Goal: Task Accomplishment & Management: Use online tool/utility

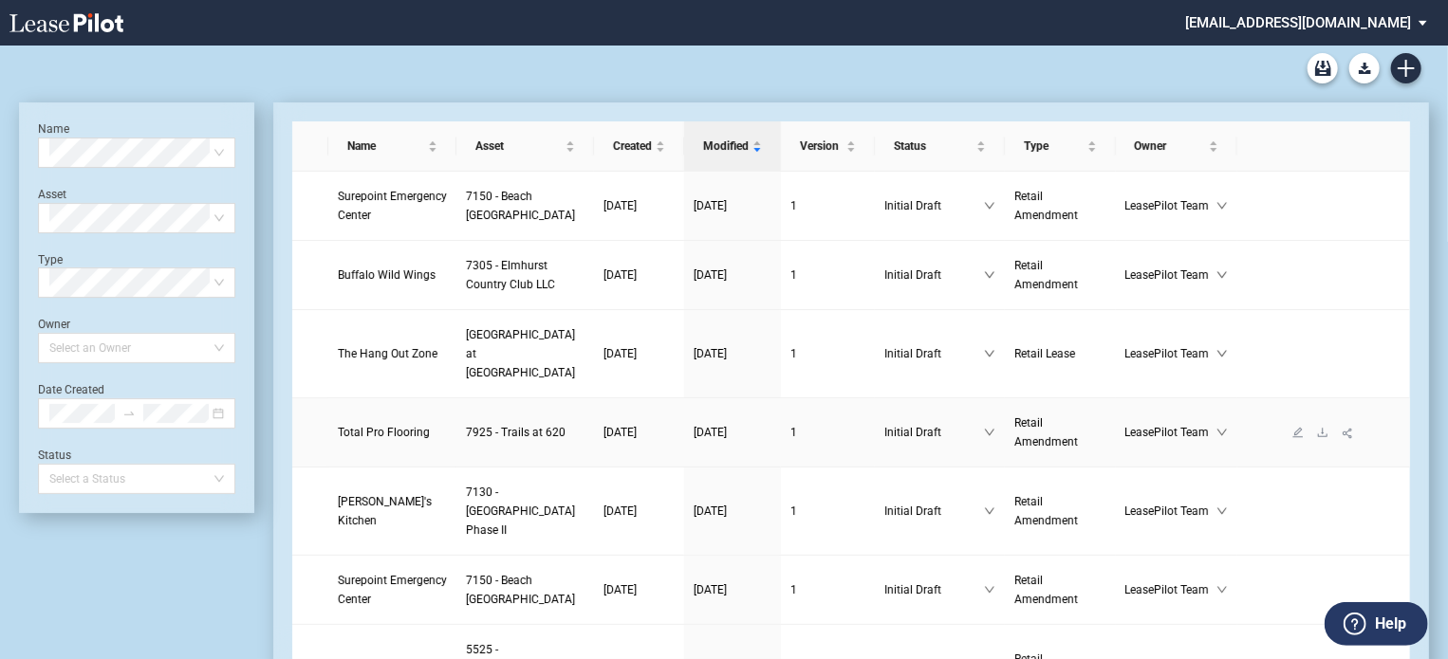
click at [356, 439] on span "Total Pro Flooring" at bounding box center [384, 432] width 92 height 13
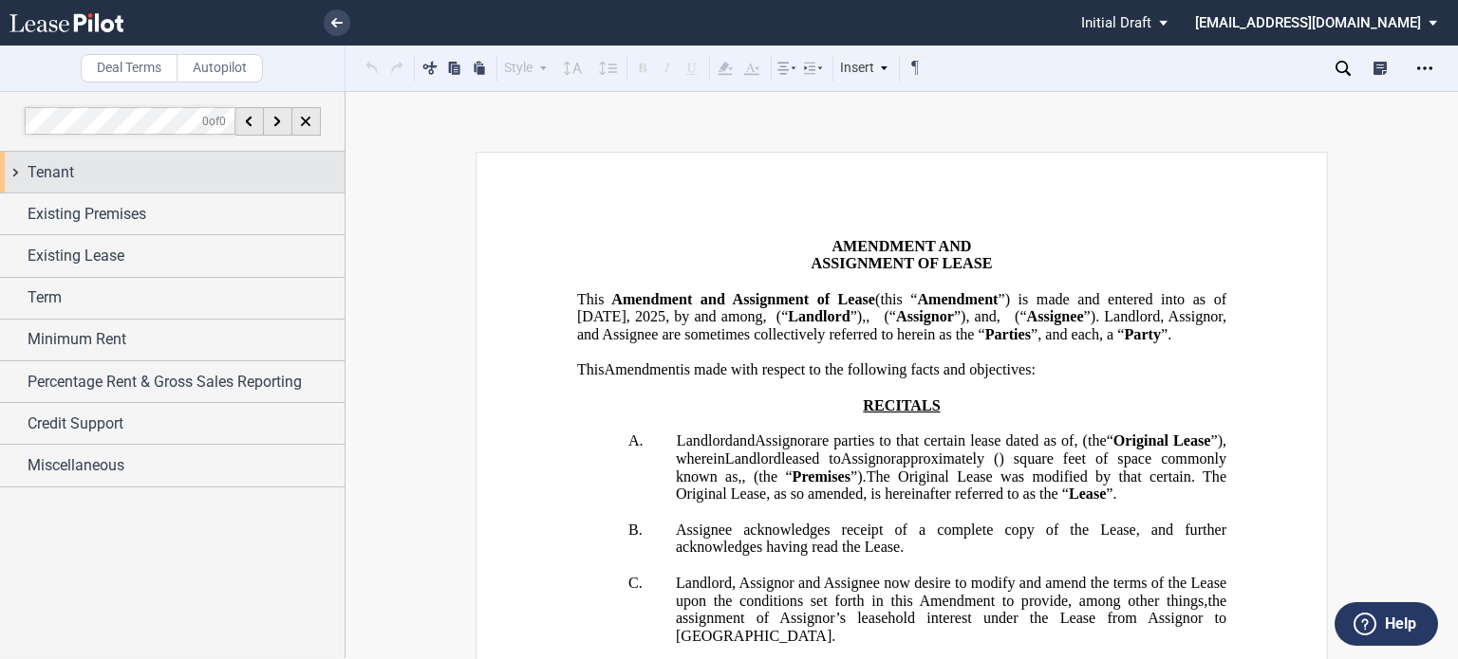
click at [49, 181] on span "Tenant" at bounding box center [51, 172] width 46 height 23
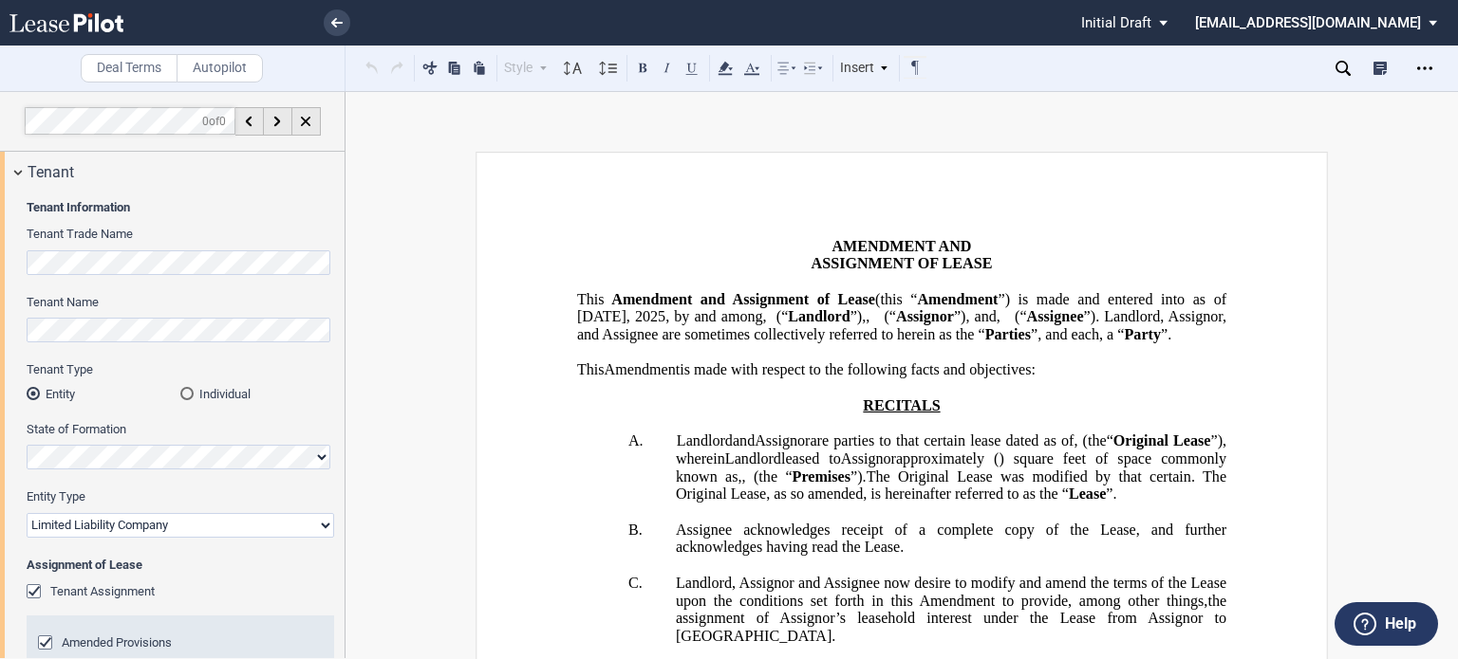
drag, startPoint x: 345, startPoint y: 219, endPoint x: 339, endPoint y: 267, distance: 47.9
click at [339, 267] on div "Deal Terms Autopilot Style Normal 8pt 9pt 10pt 10.5pt 11pt 12pt 14pt 16pt Norma…" at bounding box center [729, 375] width 1458 height 568
drag, startPoint x: 339, startPoint y: 239, endPoint x: 338, endPoint y: 286, distance: 46.5
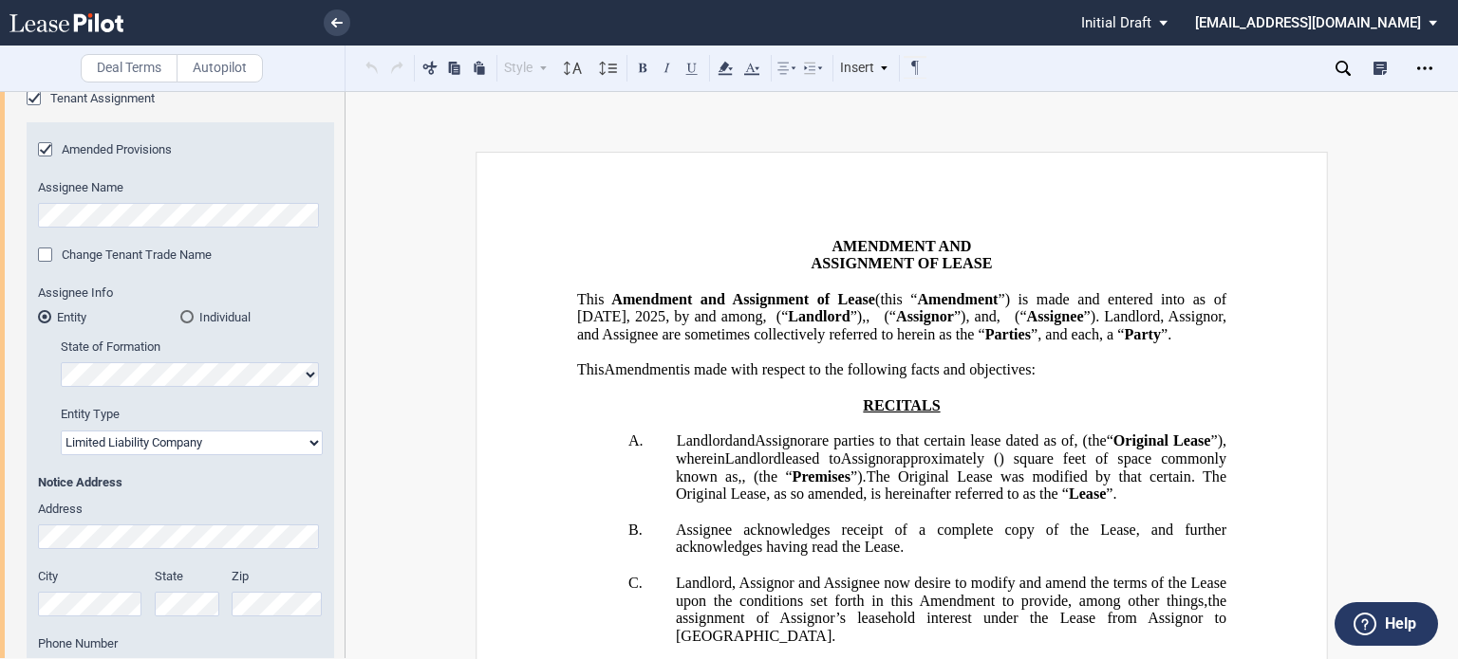
scroll to position [509, 0]
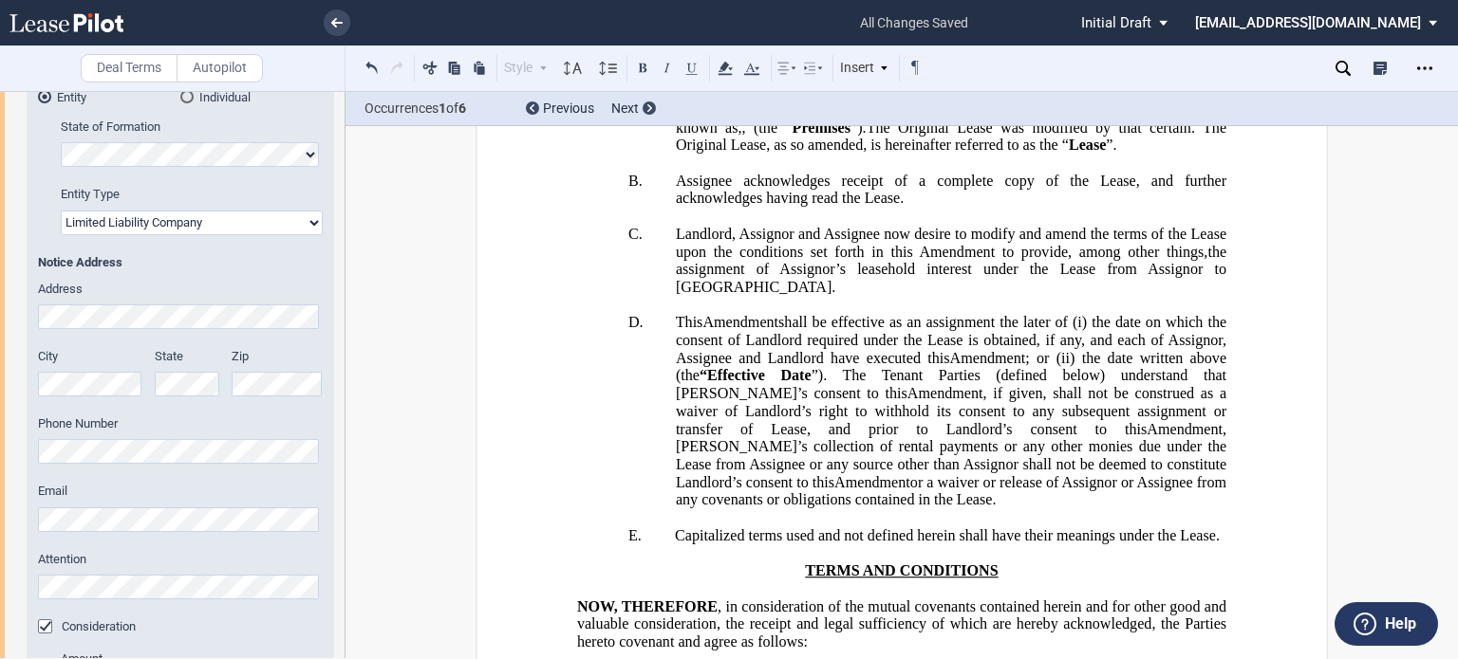
scroll to position [740, 0]
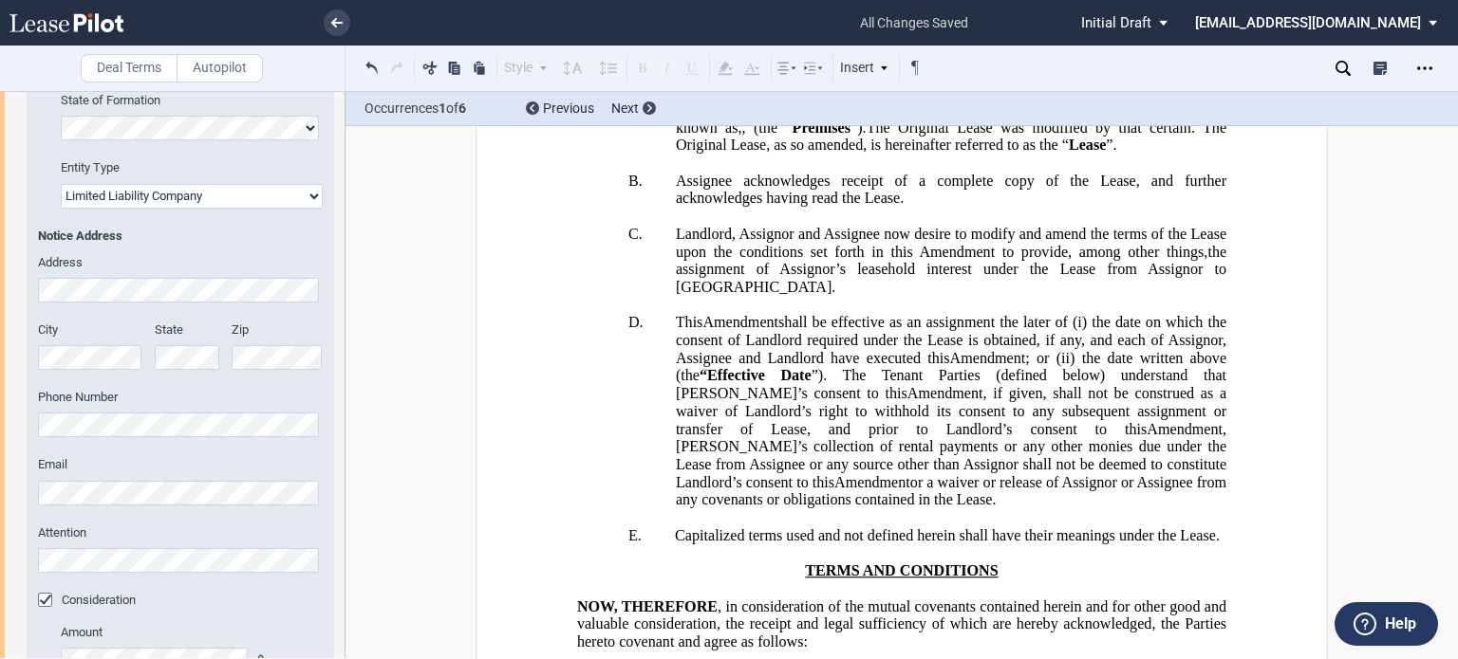
click at [4, 260] on div "Tenant Information Tenant Trade Name Tenant Name Tenant Type Entity Individual …" at bounding box center [172, 323] width 344 height 1742
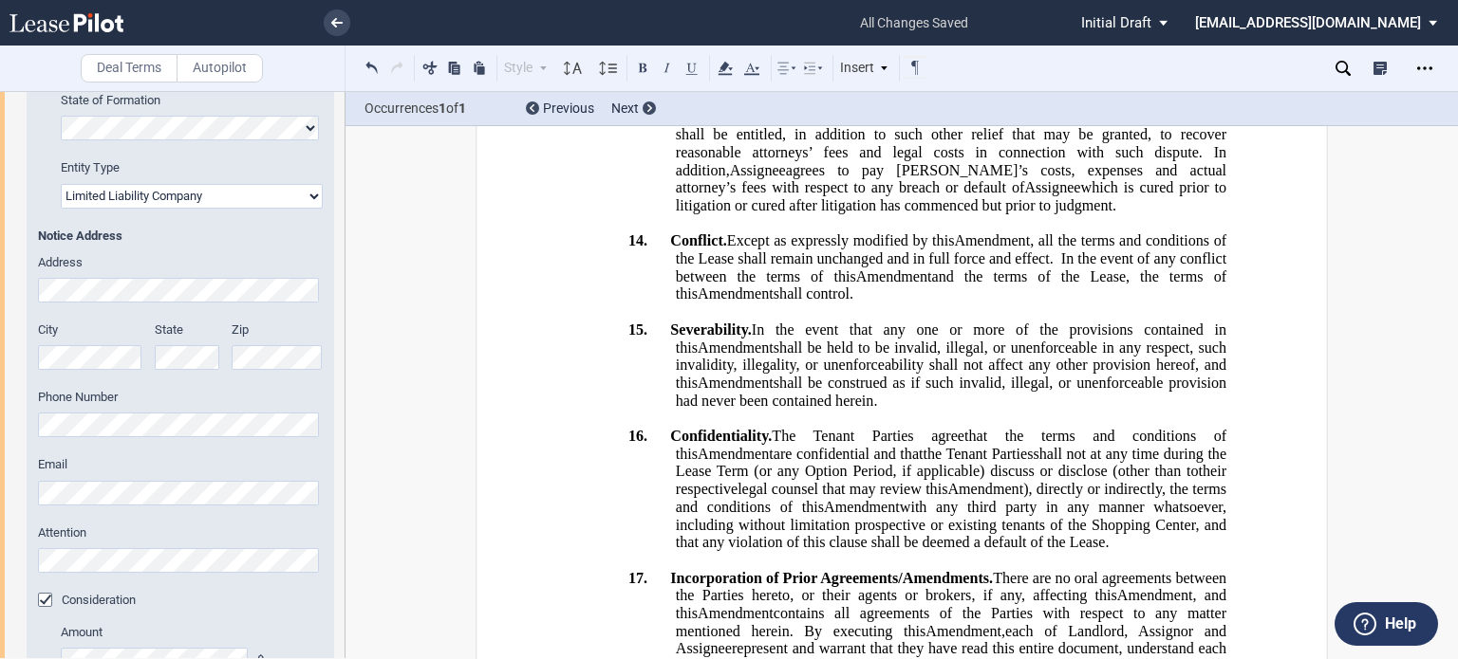
scroll to position [0, 0]
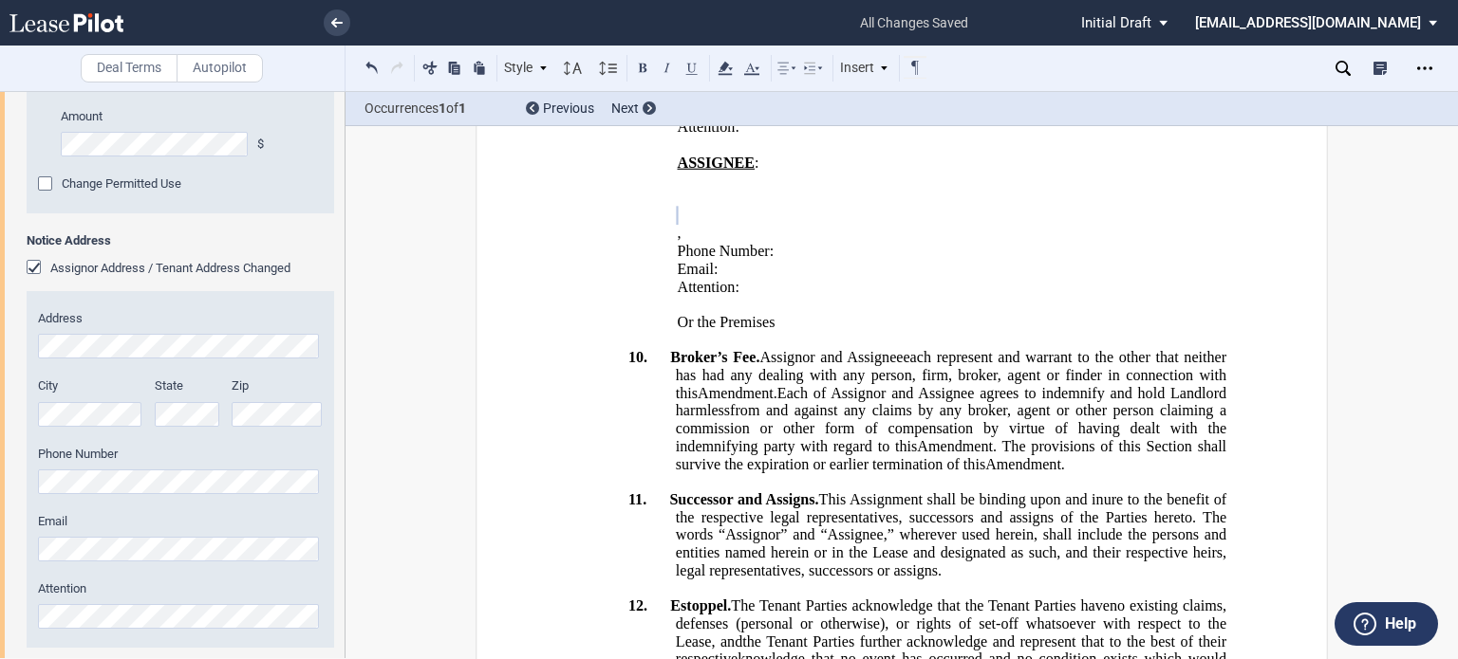
scroll to position [1569, 0]
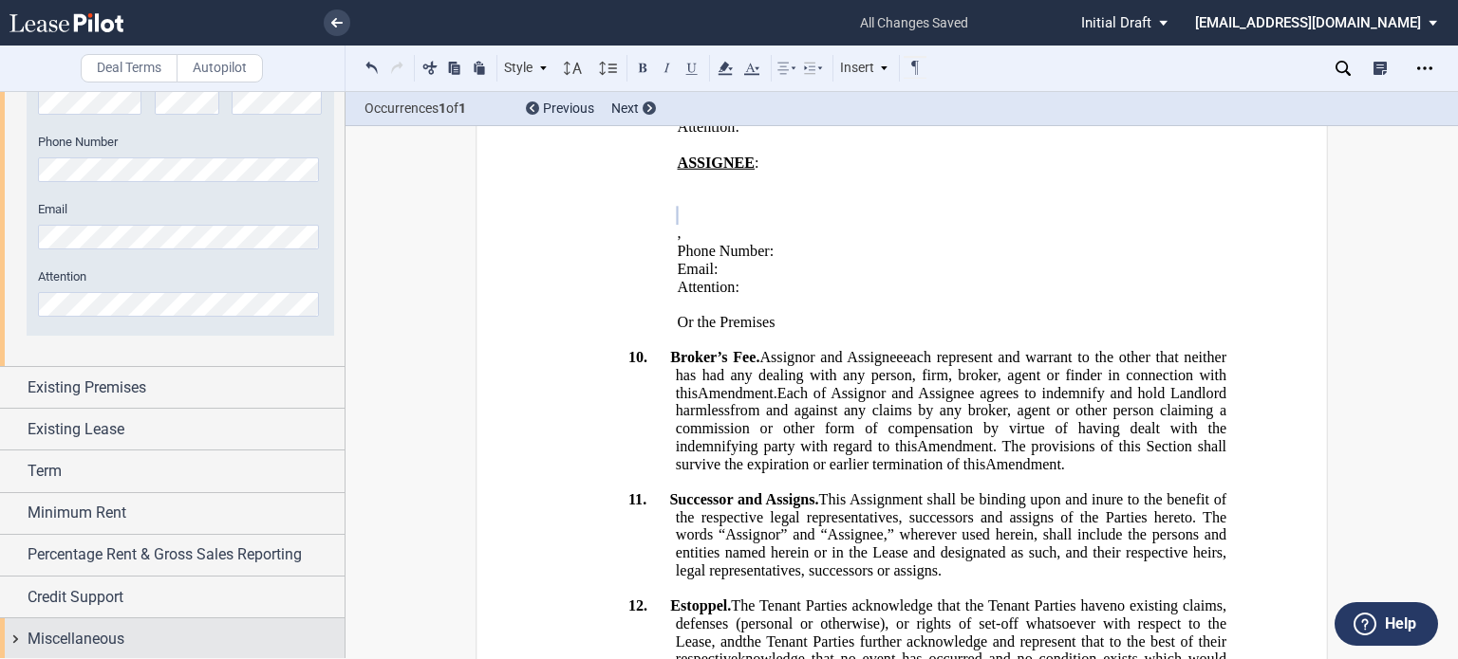
drag, startPoint x: 74, startPoint y: 633, endPoint x: 87, endPoint y: 629, distance: 13.8
click at [74, 633] on span "Miscellaneous" at bounding box center [76, 639] width 97 height 23
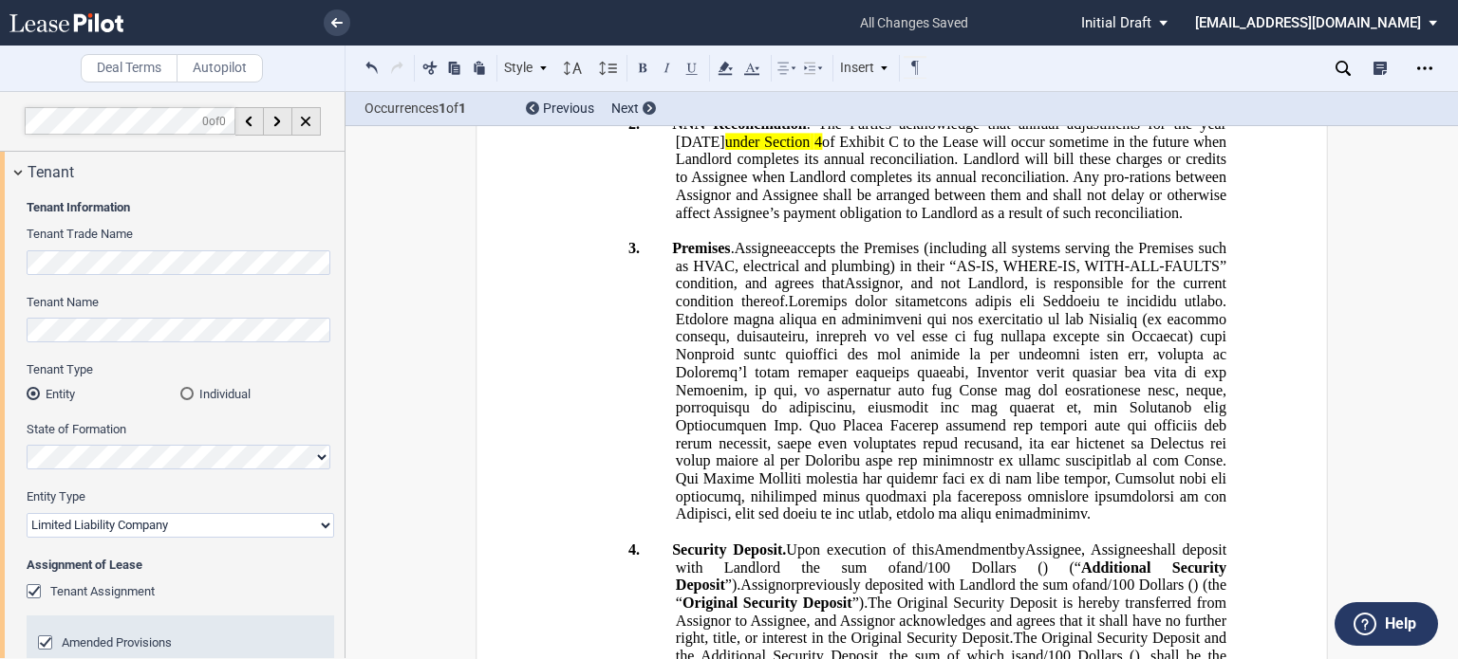
scroll to position [1321, 0]
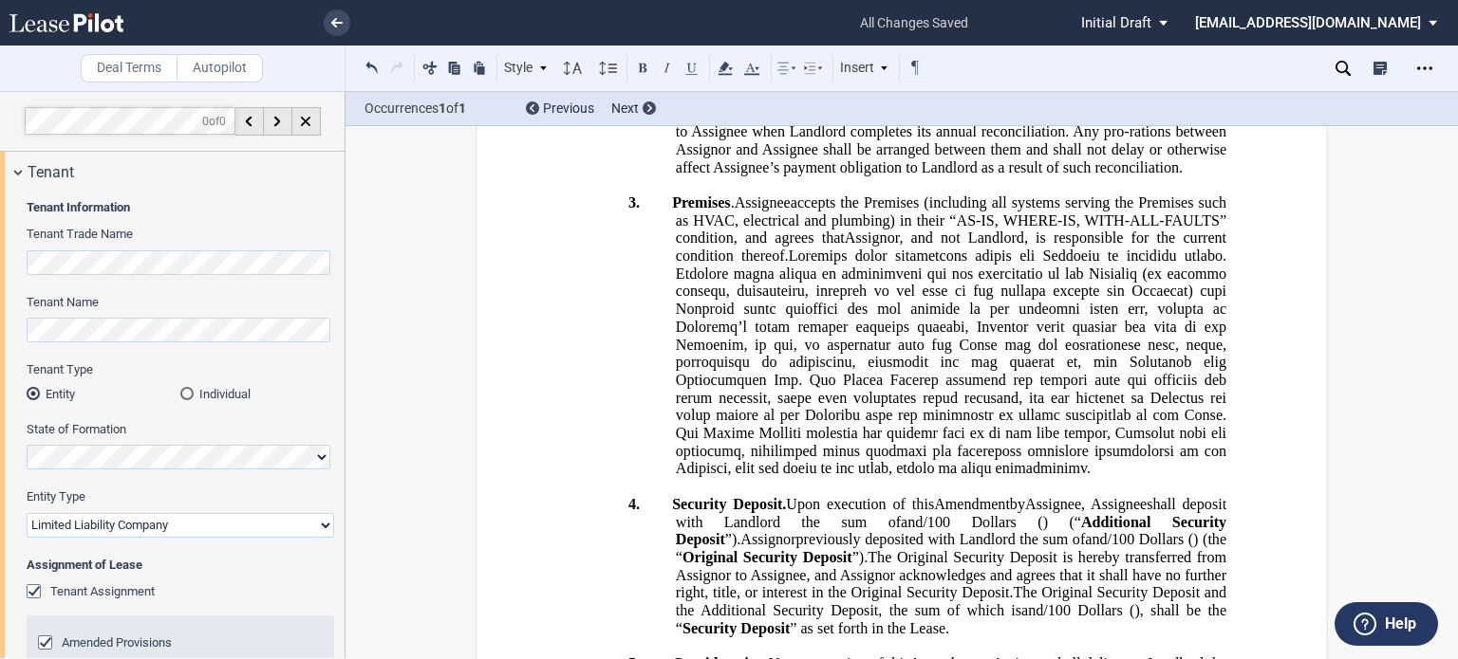
drag, startPoint x: 736, startPoint y: 387, endPoint x: 901, endPoint y: 393, distance: 164.3
click at [901, 176] on span "NNN Reconciliation . The Parties acknowledge that annual adjustments for the ye…" at bounding box center [951, 122] width 558 height 105
click at [715, 62] on icon at bounding box center [725, 68] width 23 height 23
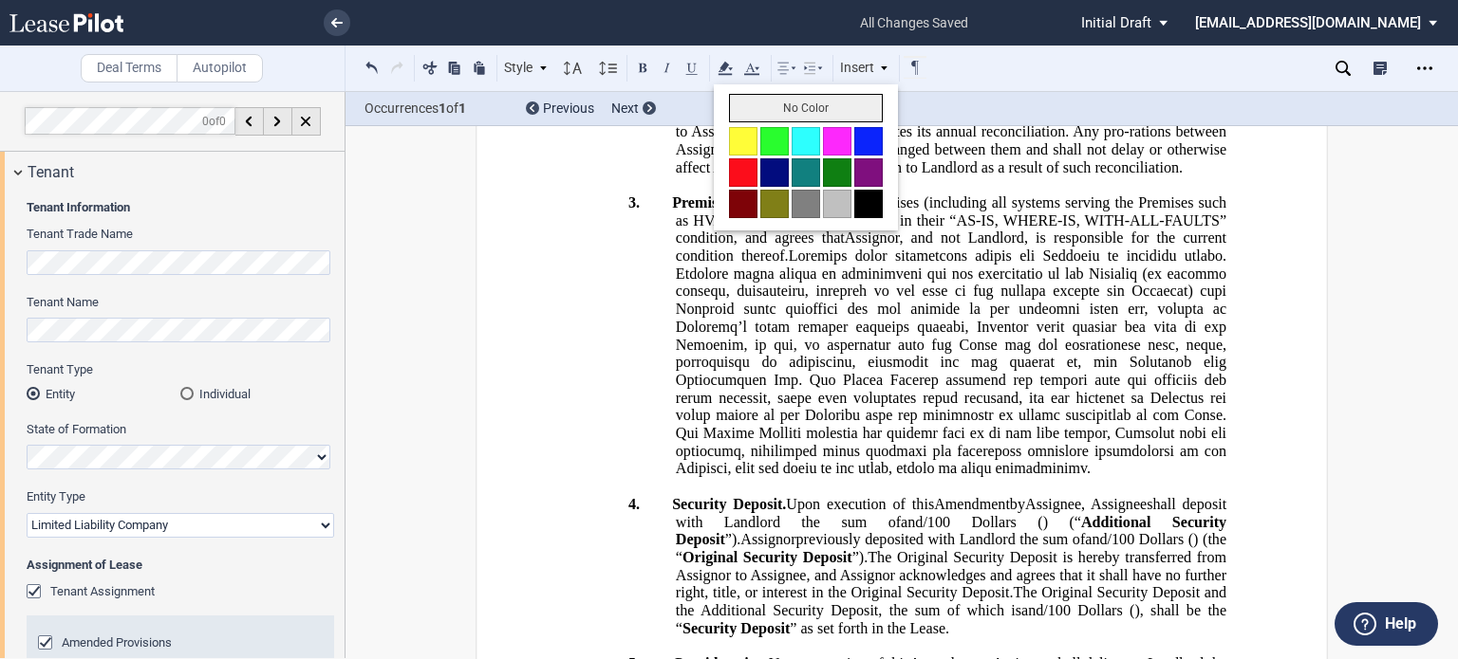
click at [760, 115] on button "No Color" at bounding box center [806, 108] width 154 height 28
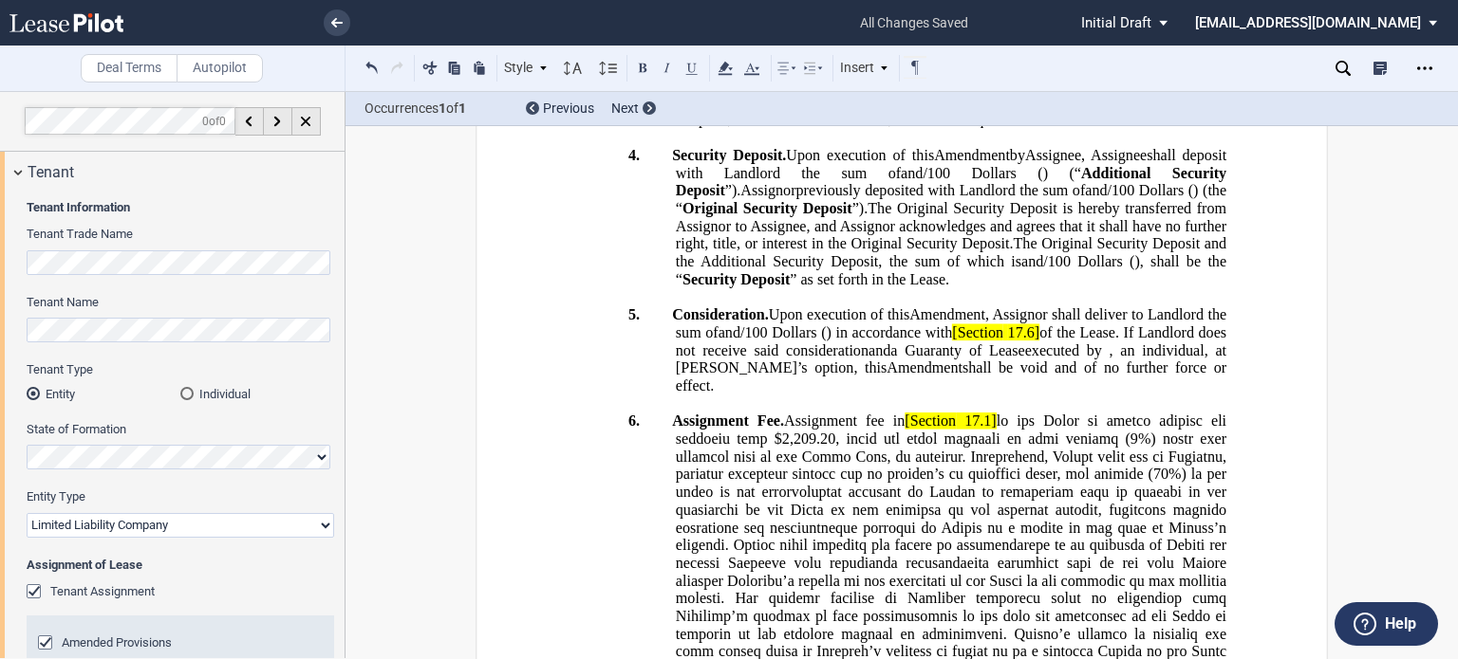
scroll to position [1518, 0]
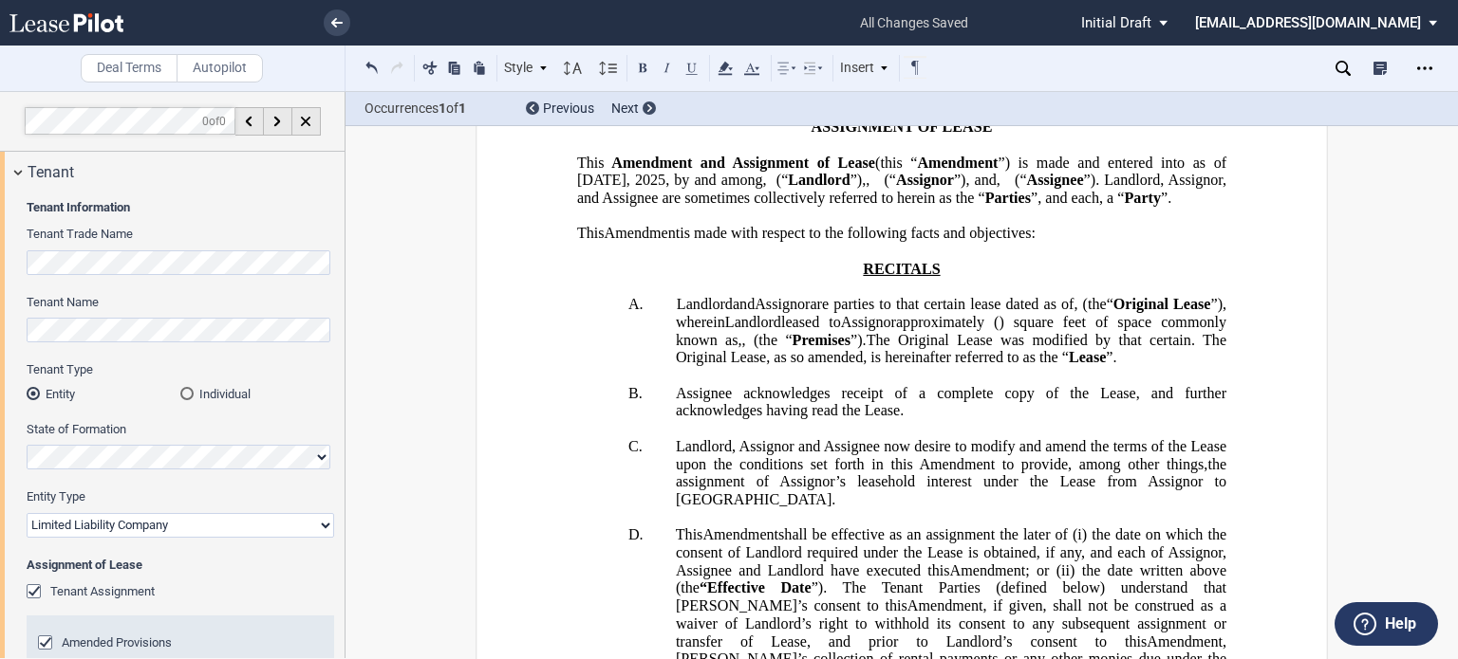
scroll to position [106, 0]
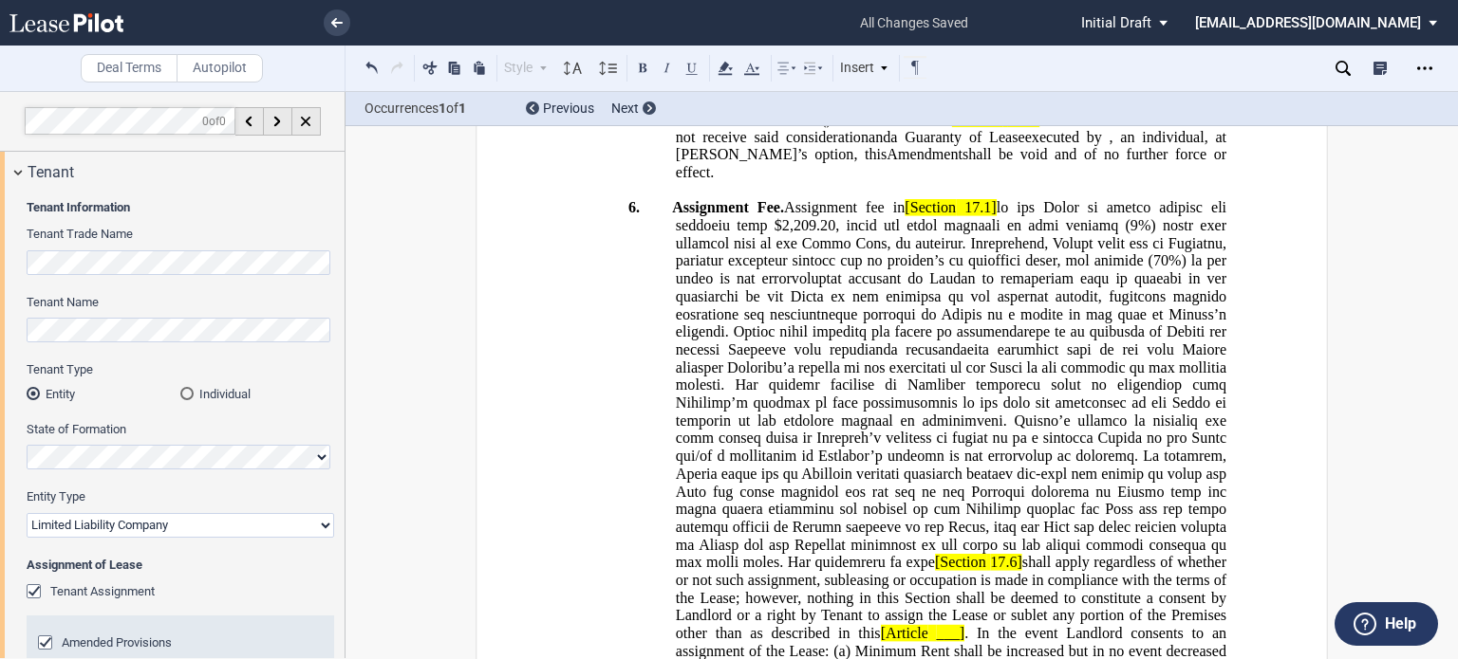
scroll to position [1989, 0]
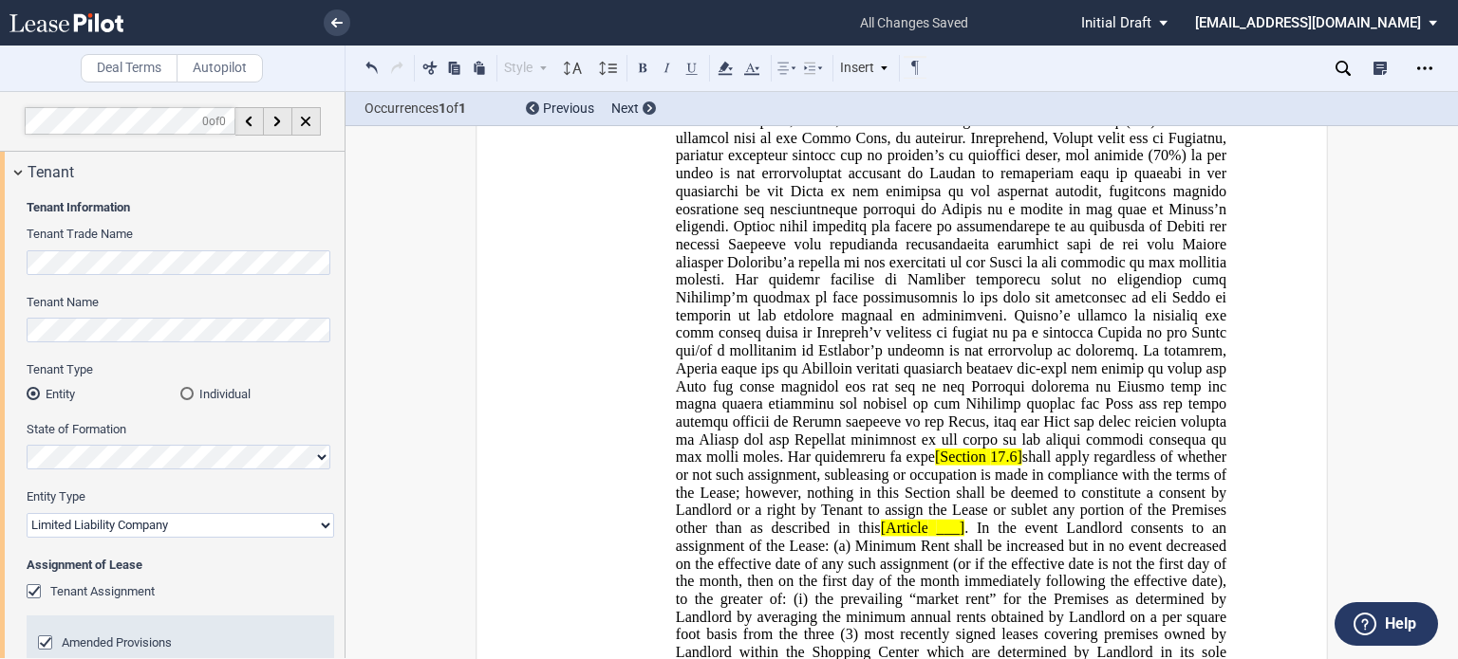
click at [1348, 66] on icon at bounding box center [1342, 68] width 15 height 15
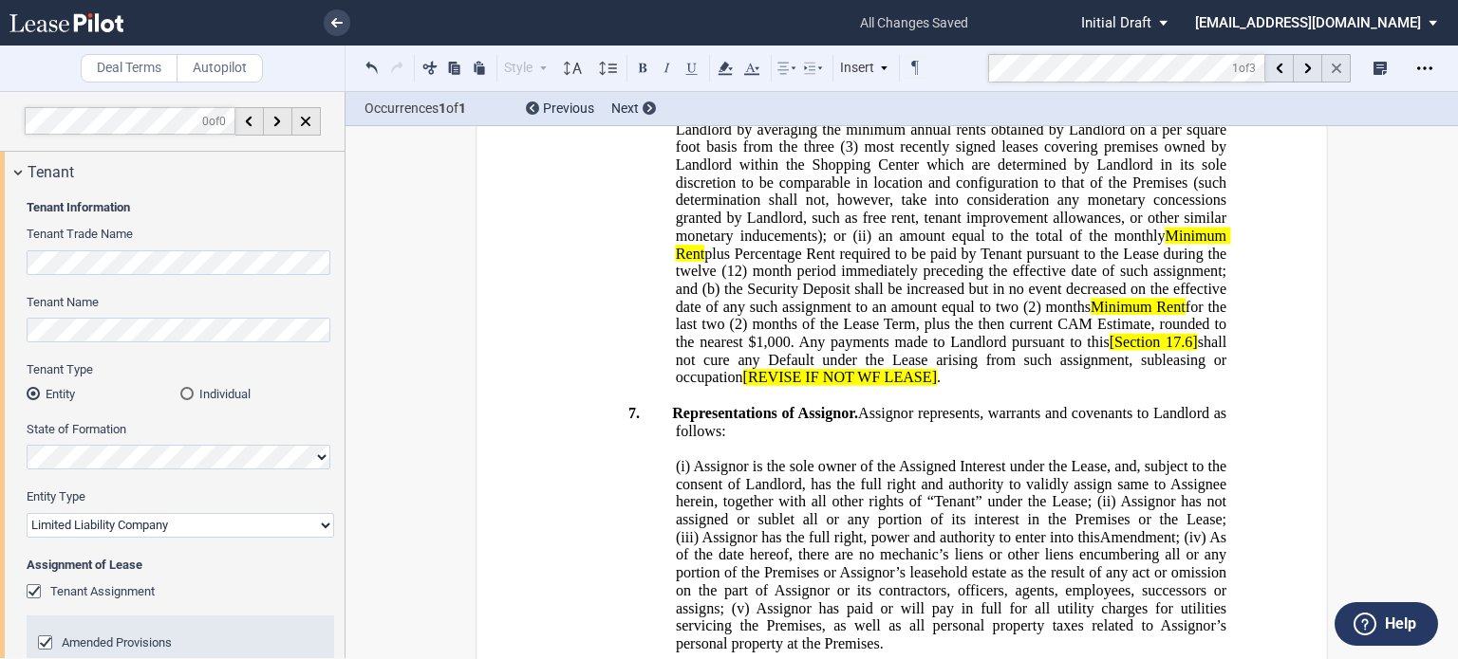
scroll to position [2756, 0]
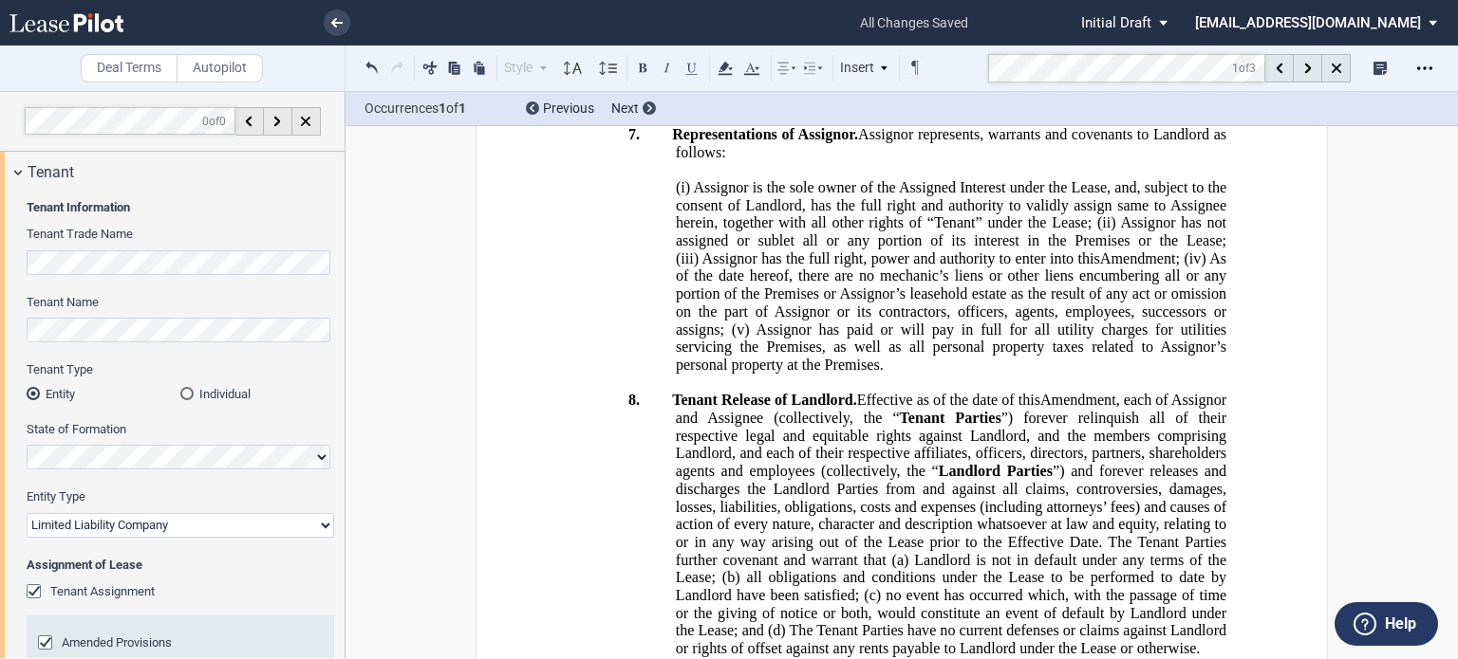
click at [1309, 70] on use at bounding box center [1307, 69] width 7 height 10
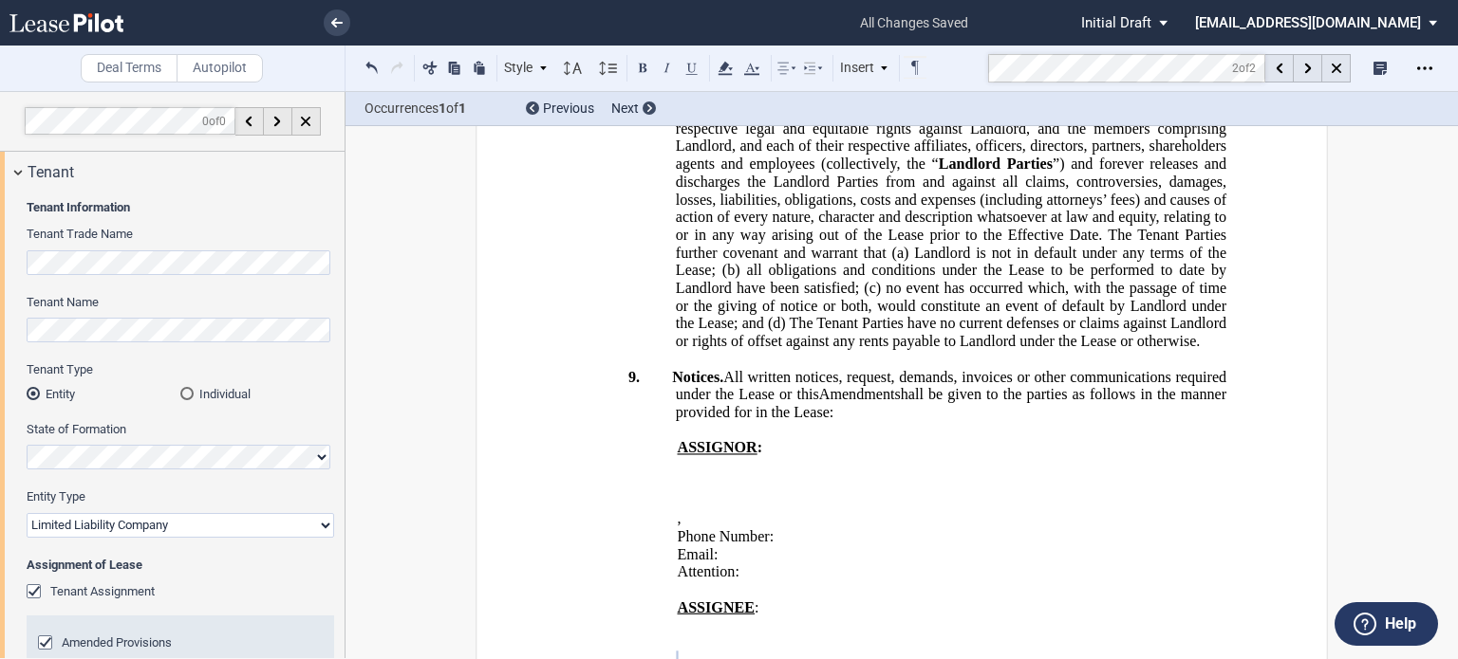
scroll to position [3082, 0]
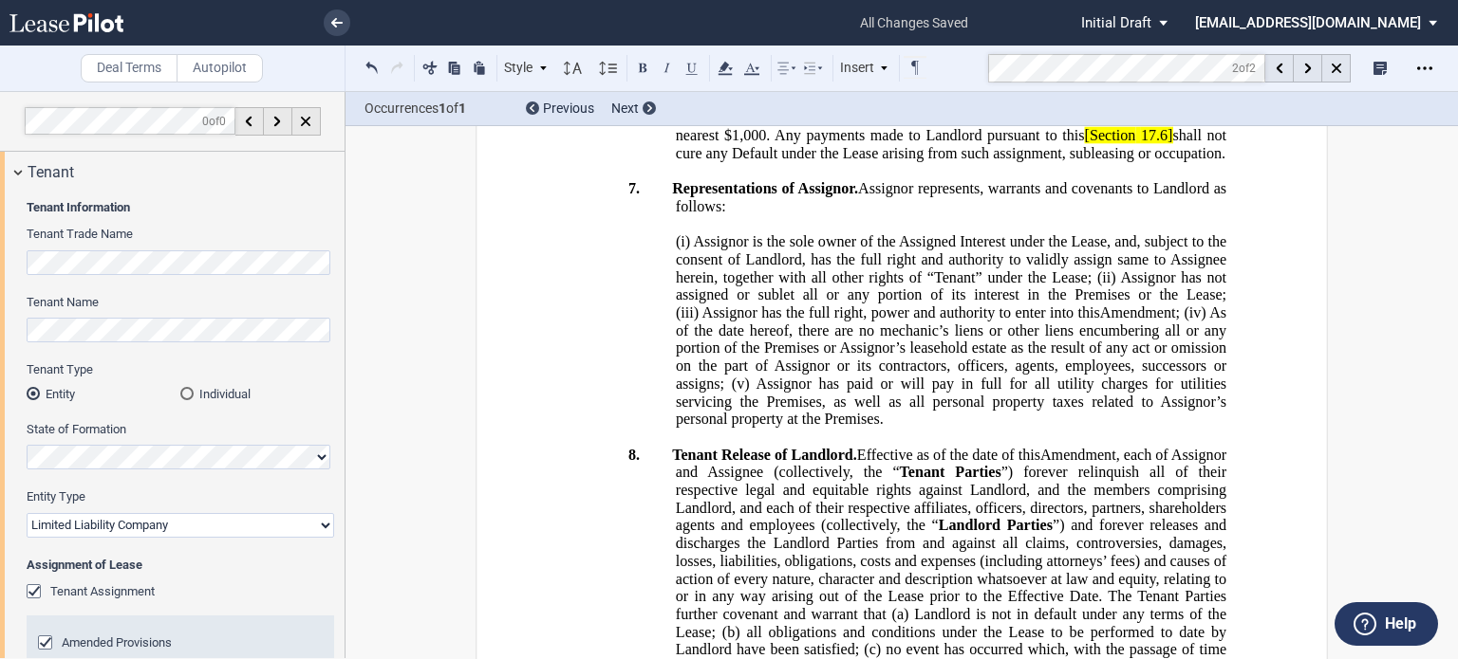
scroll to position [2623, 0]
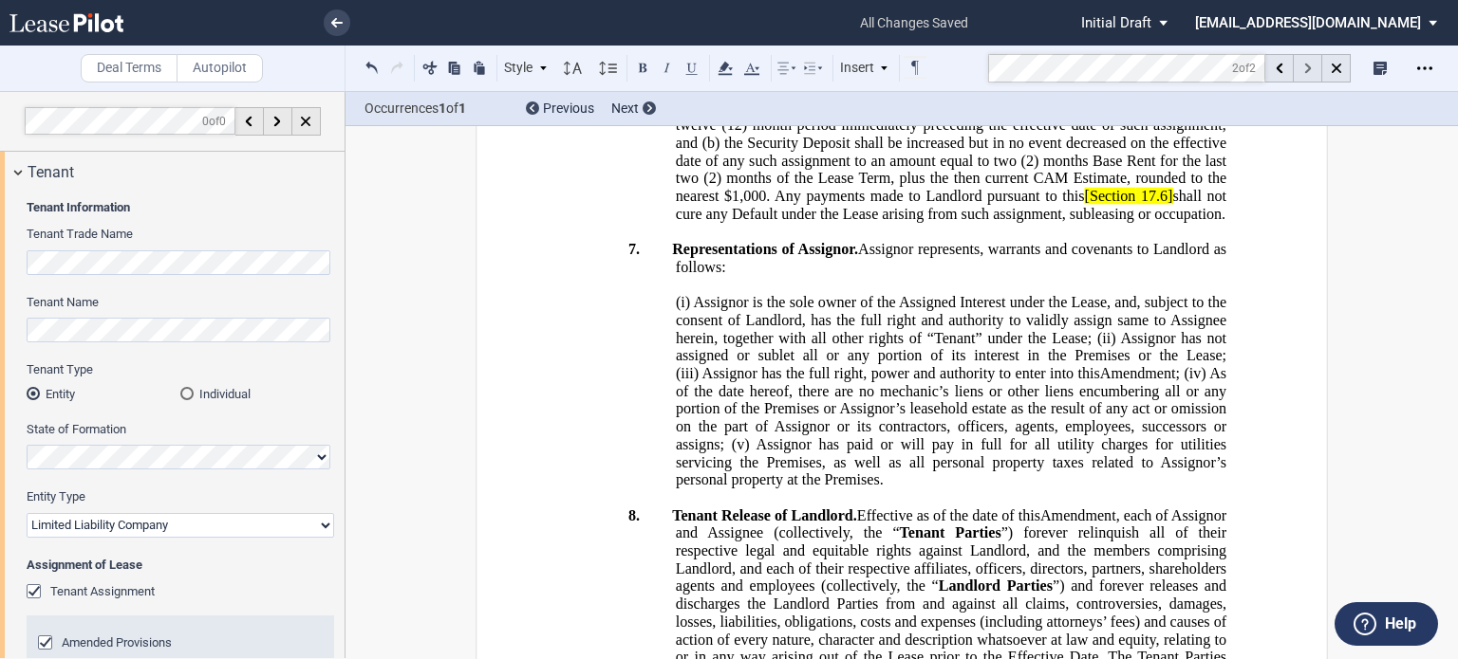
click at [1309, 67] on use at bounding box center [1307, 69] width 7 height 10
click at [1280, 67] on icon at bounding box center [1278, 69] width 7 height 10
click at [1305, 67] on icon at bounding box center [1307, 69] width 7 height 10
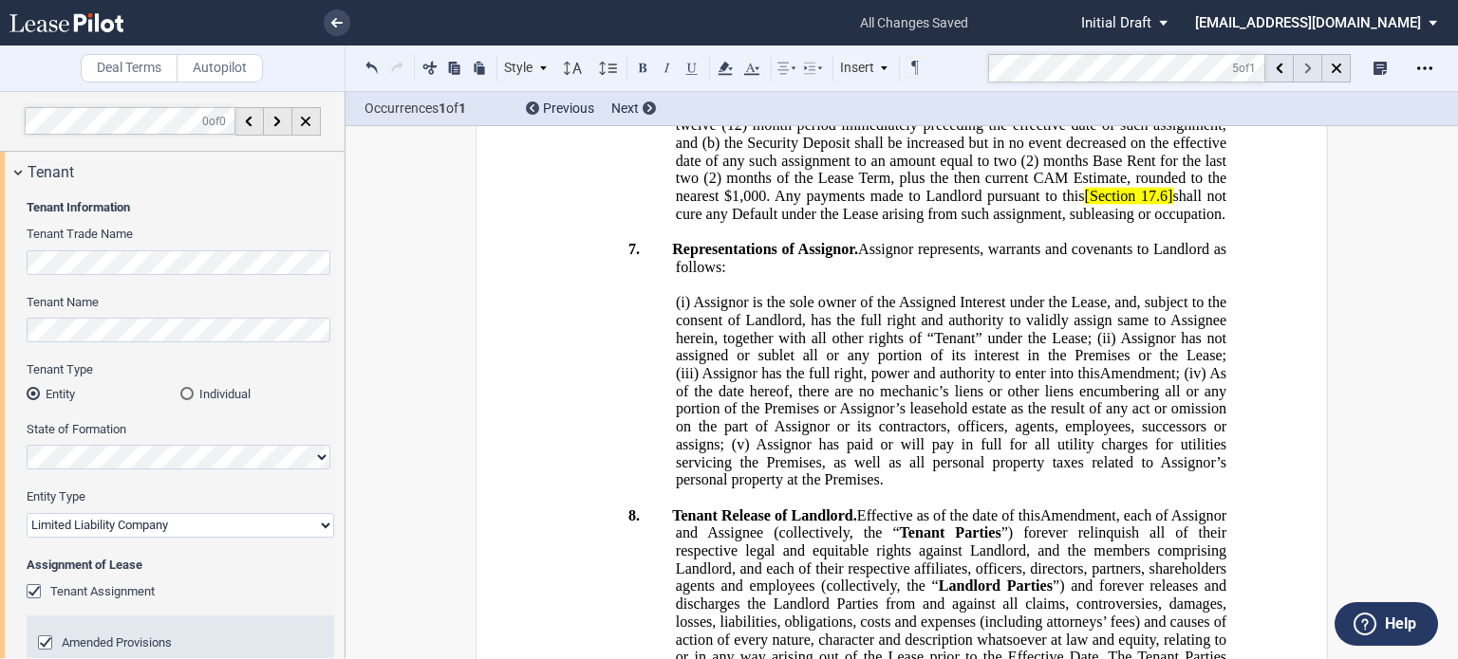
click at [1305, 67] on icon at bounding box center [1307, 69] width 7 height 10
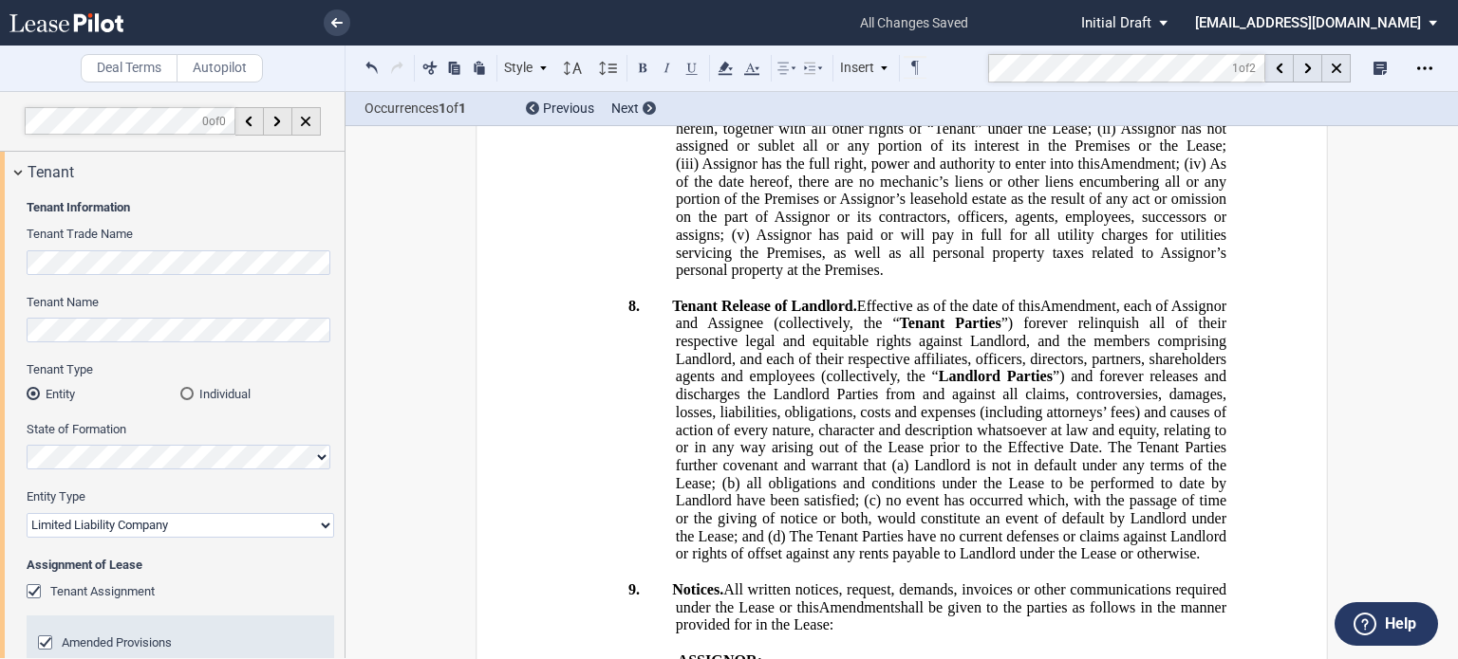
scroll to position [2851, 0]
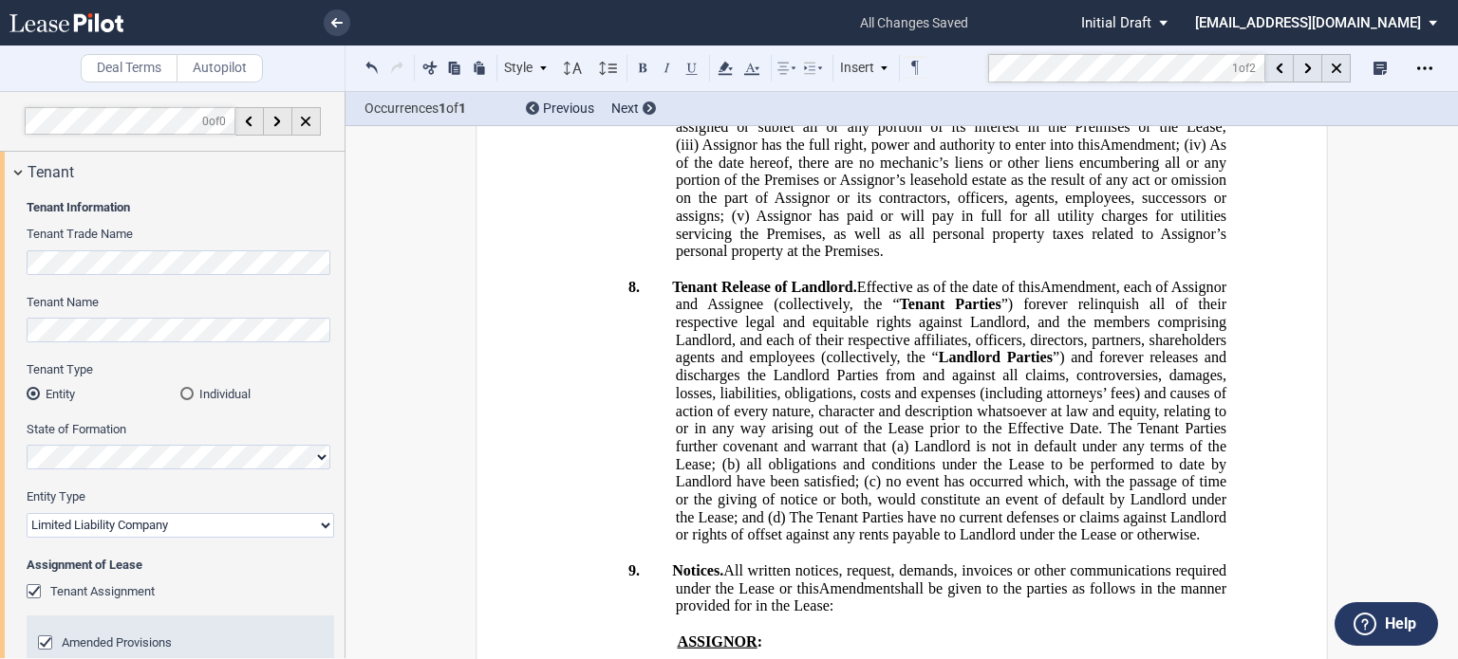
drag, startPoint x: 1007, startPoint y: 449, endPoint x: 1016, endPoint y: 455, distance: 11.1
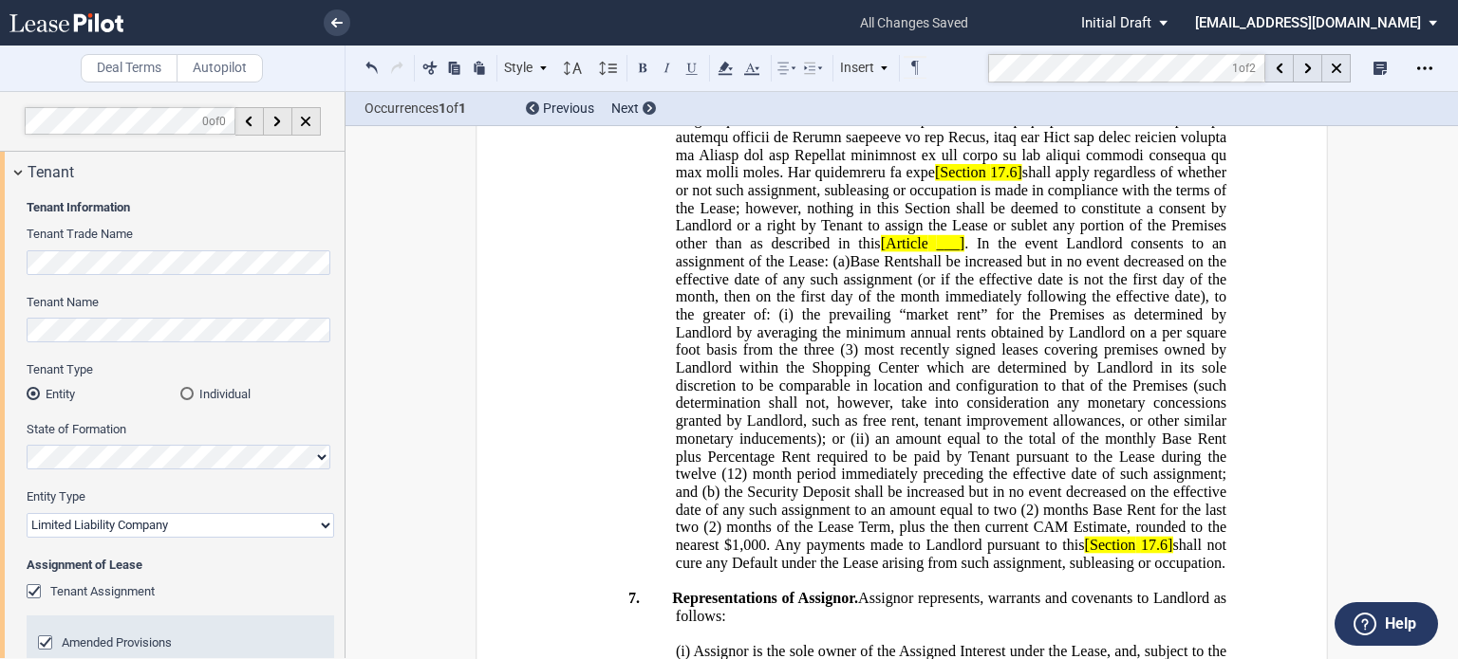
scroll to position [2289, 0]
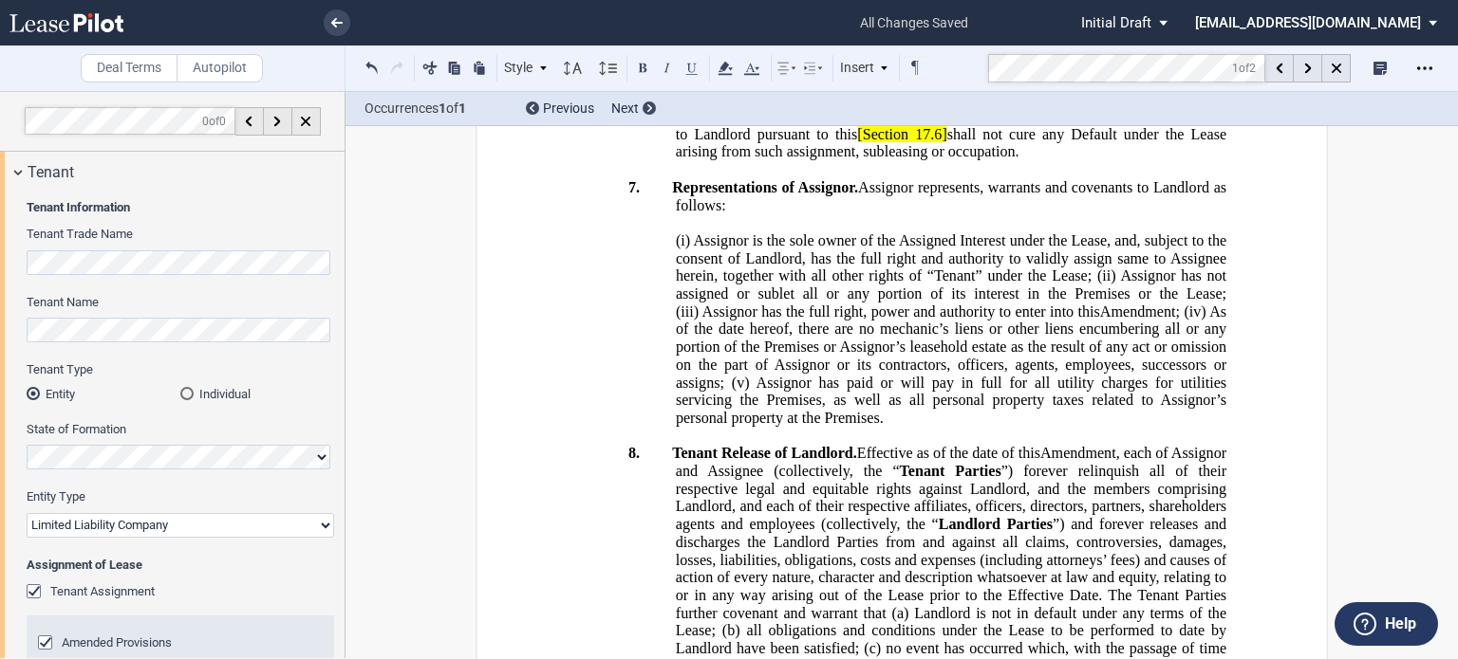
scroll to position [2658, 0]
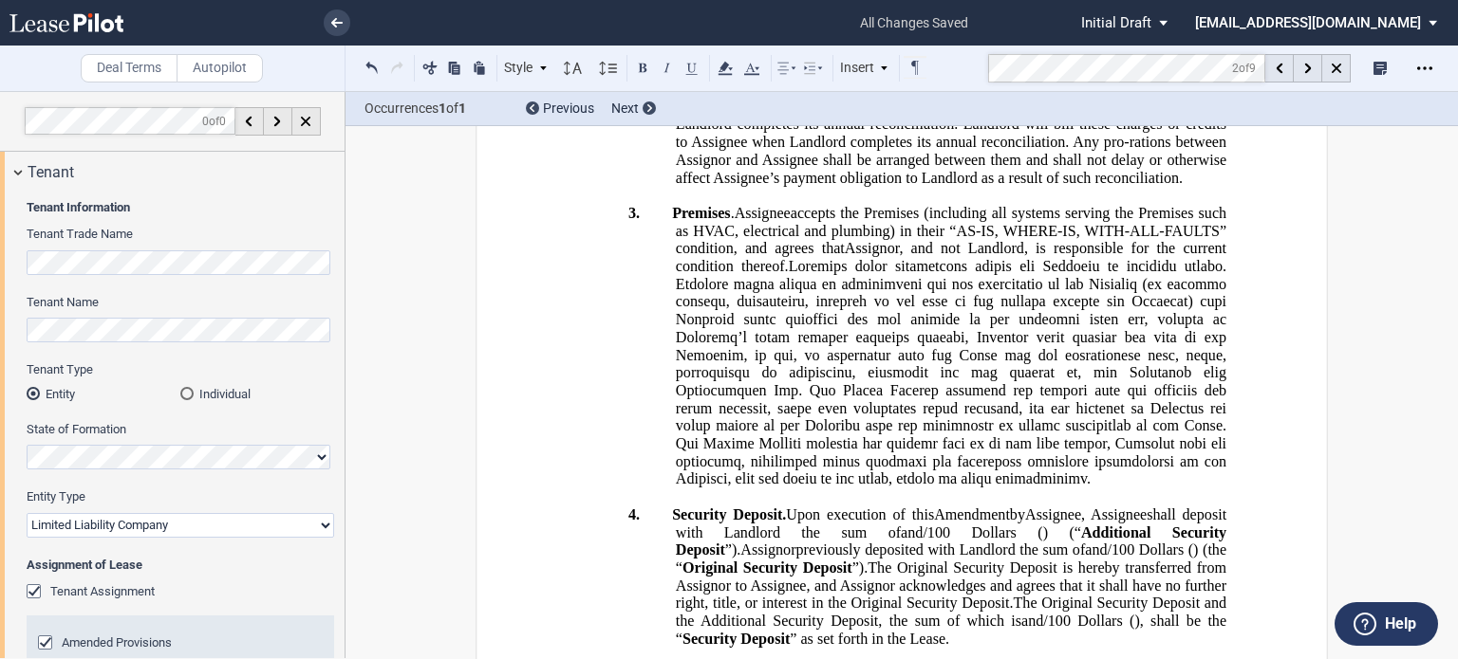
scroll to position [1315, 0]
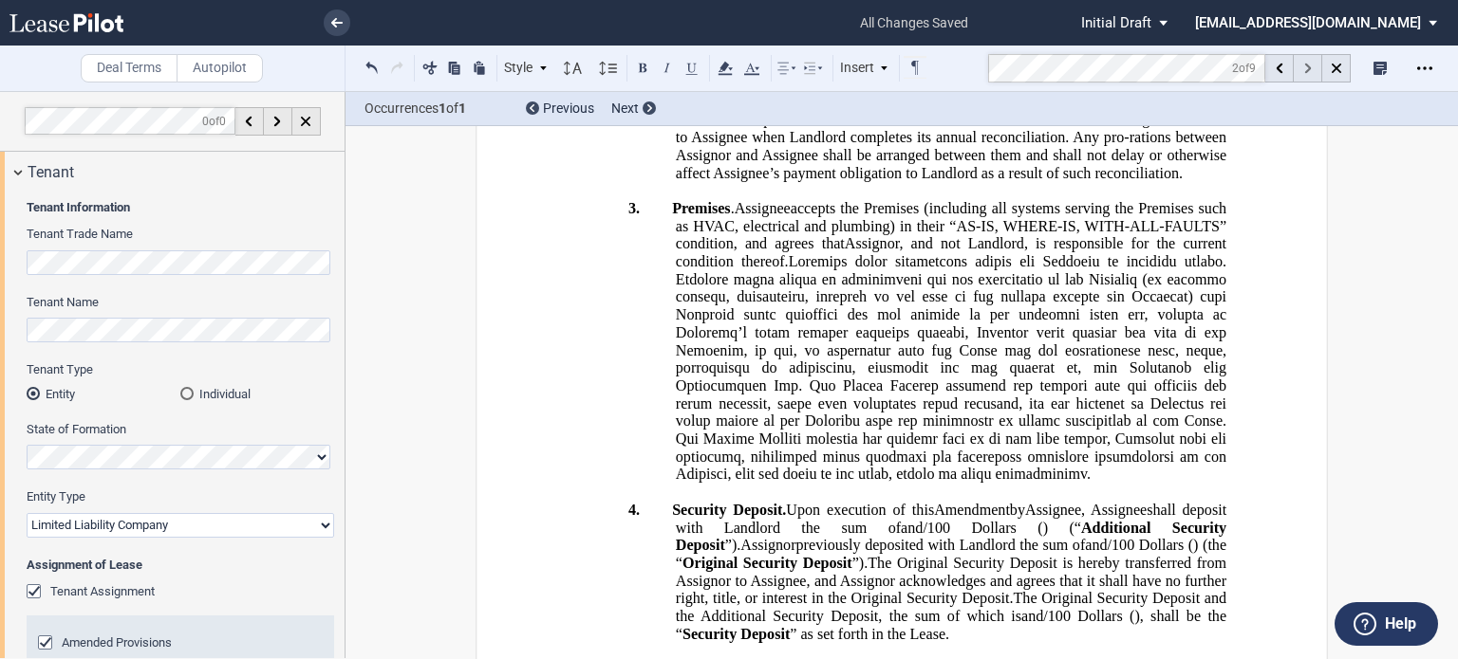
click at [1314, 71] on div at bounding box center [1307, 68] width 28 height 28
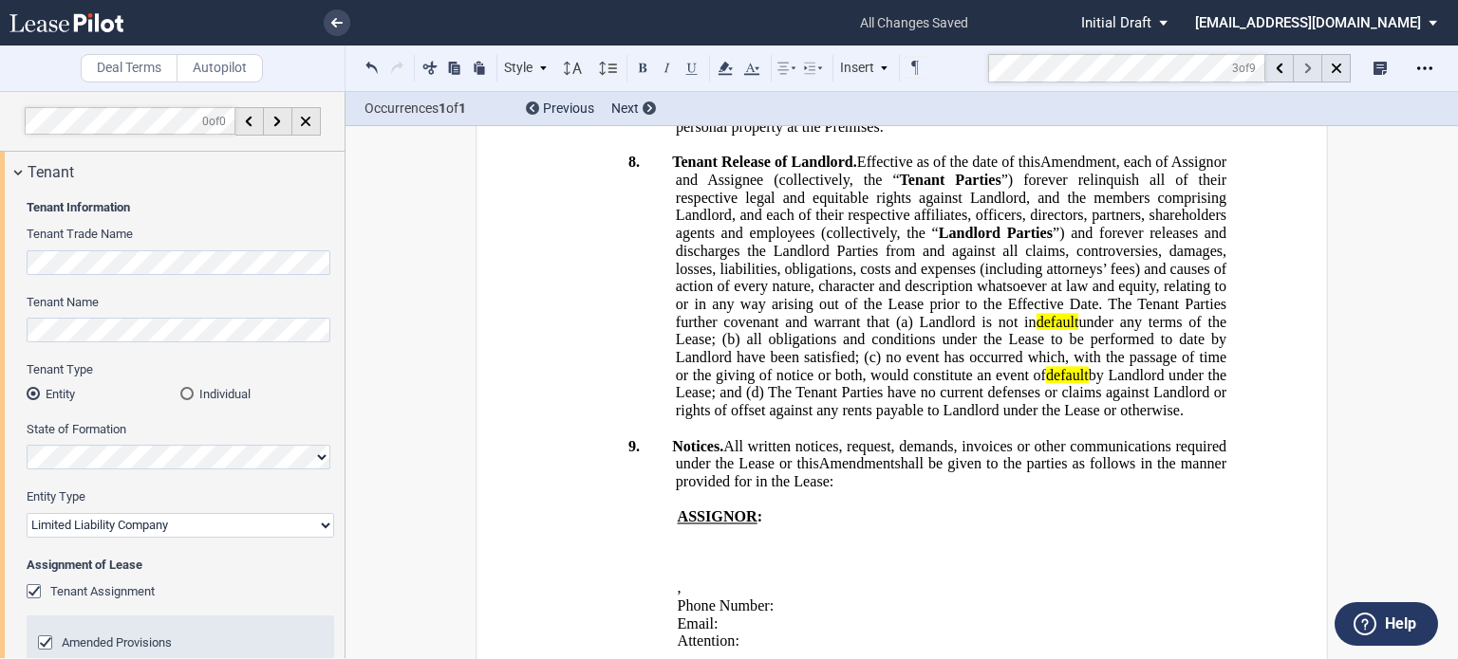
scroll to position [3139, 0]
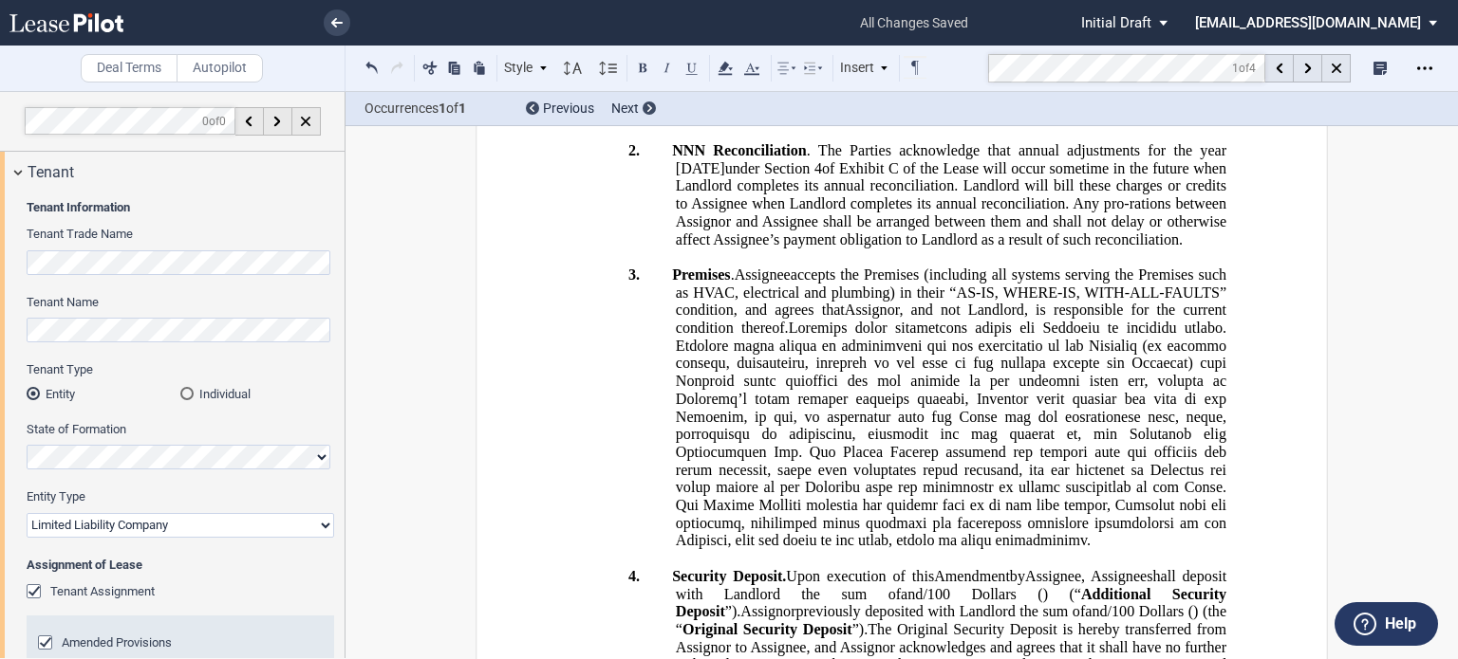
scroll to position [1296, 0]
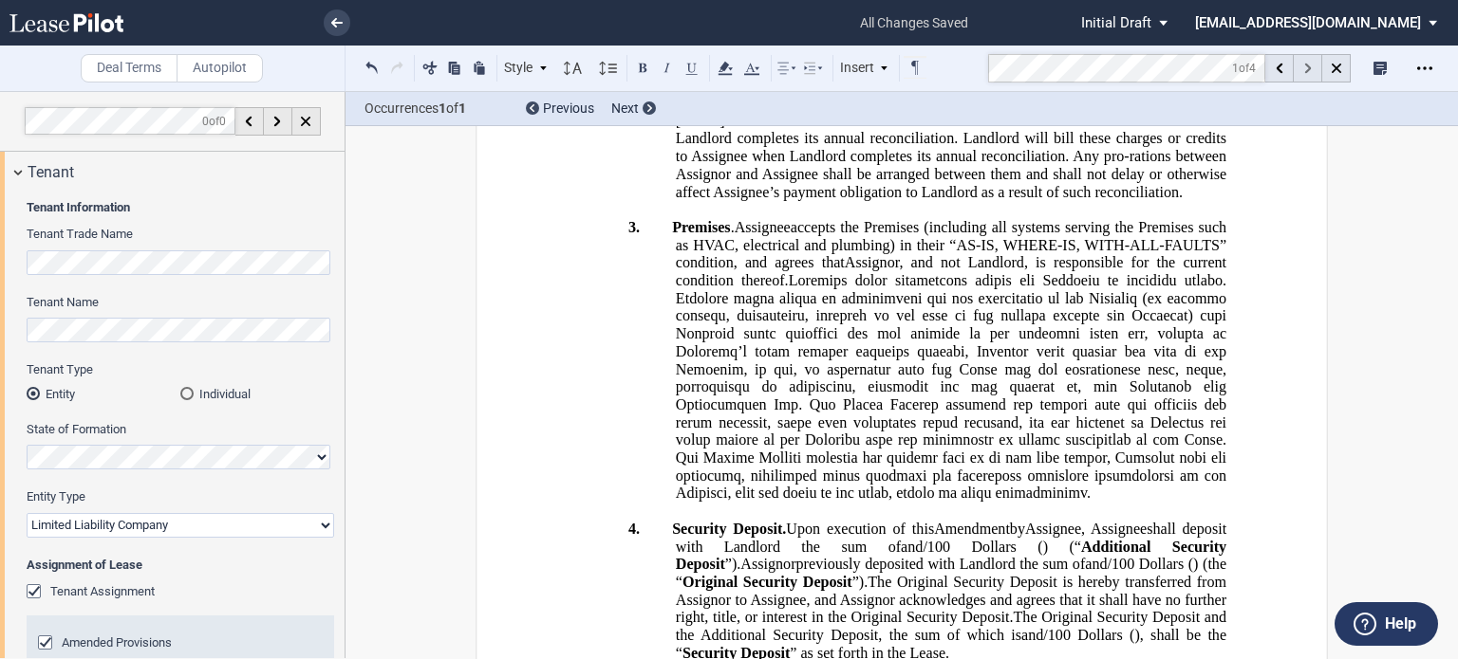
click at [1311, 67] on div at bounding box center [1307, 68] width 28 height 28
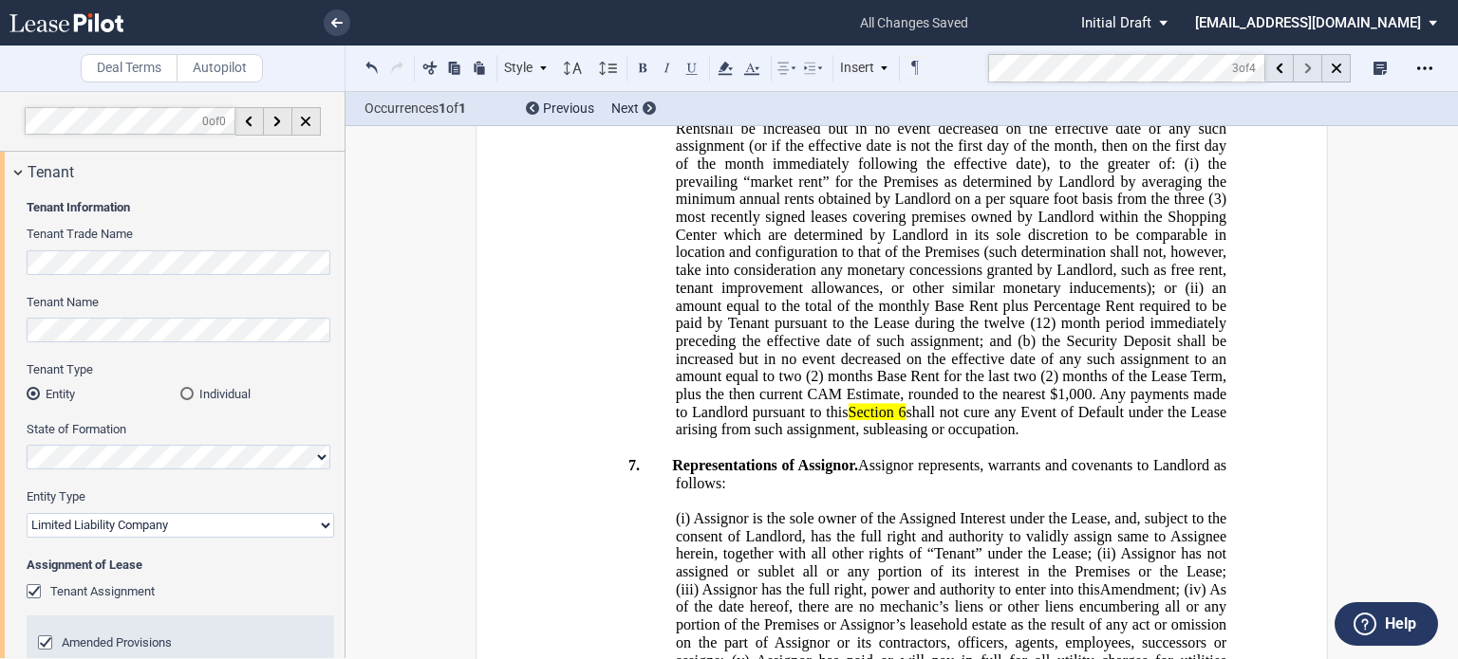
scroll to position [2525, 0]
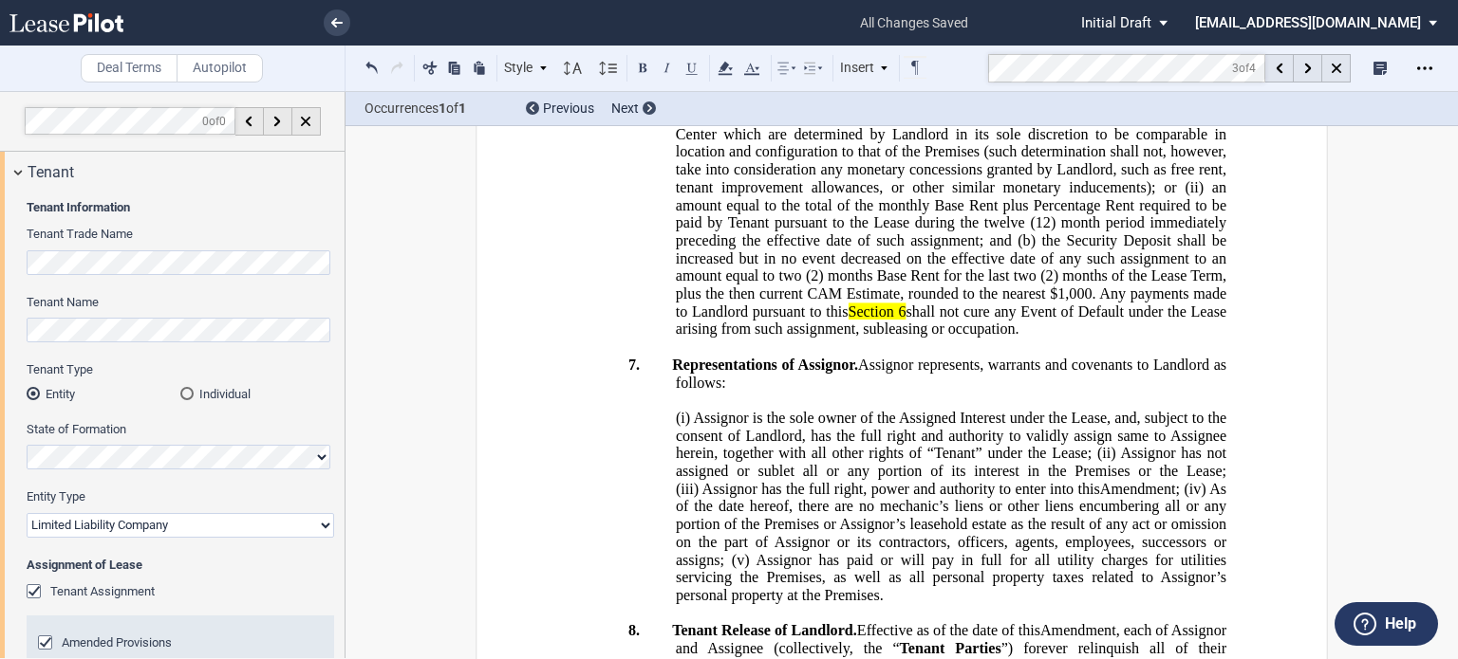
click at [827, 19] on span "[Article" at bounding box center [803, 10] width 47 height 17
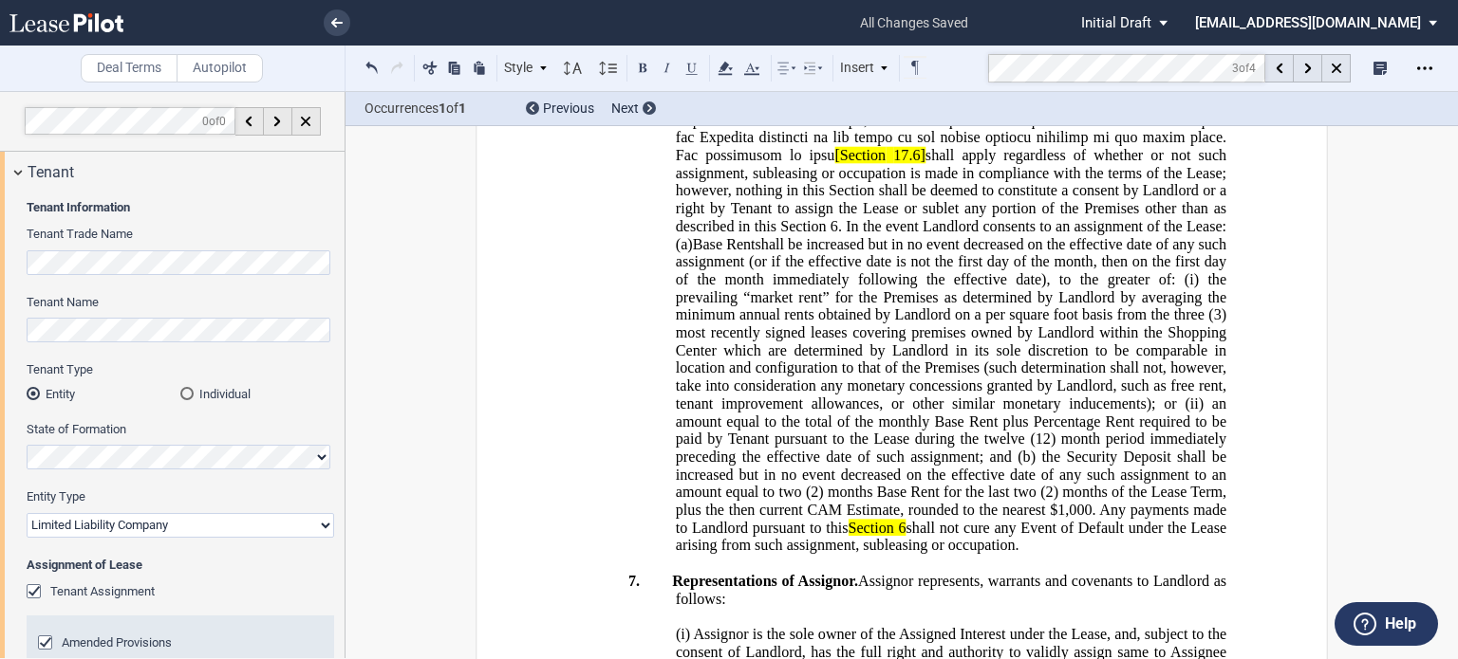
scroll to position [2293, 0]
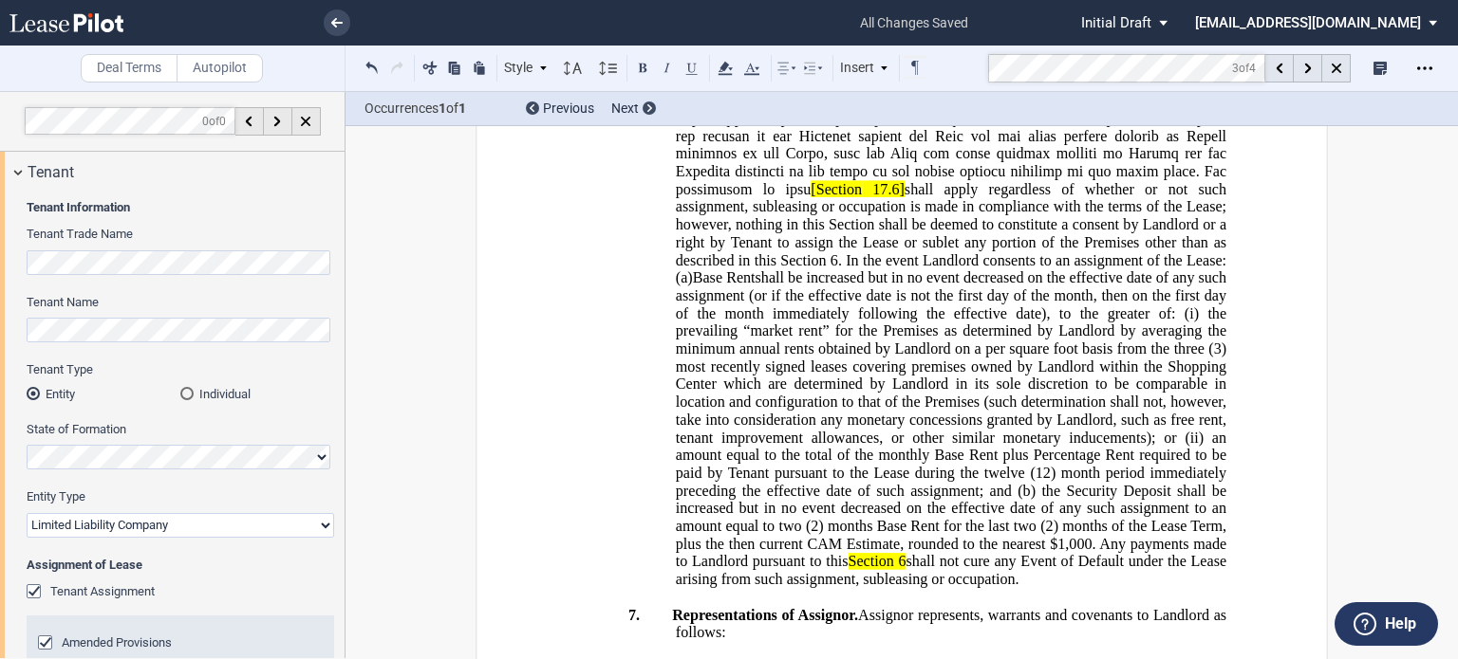
drag, startPoint x: 785, startPoint y: 279, endPoint x: 706, endPoint y: 303, distance: 82.3
click at [706, 303] on span "Assignment Fee. In connection with any assignment, Tenant shall pay an assignme…" at bounding box center [951, 188] width 558 height 797
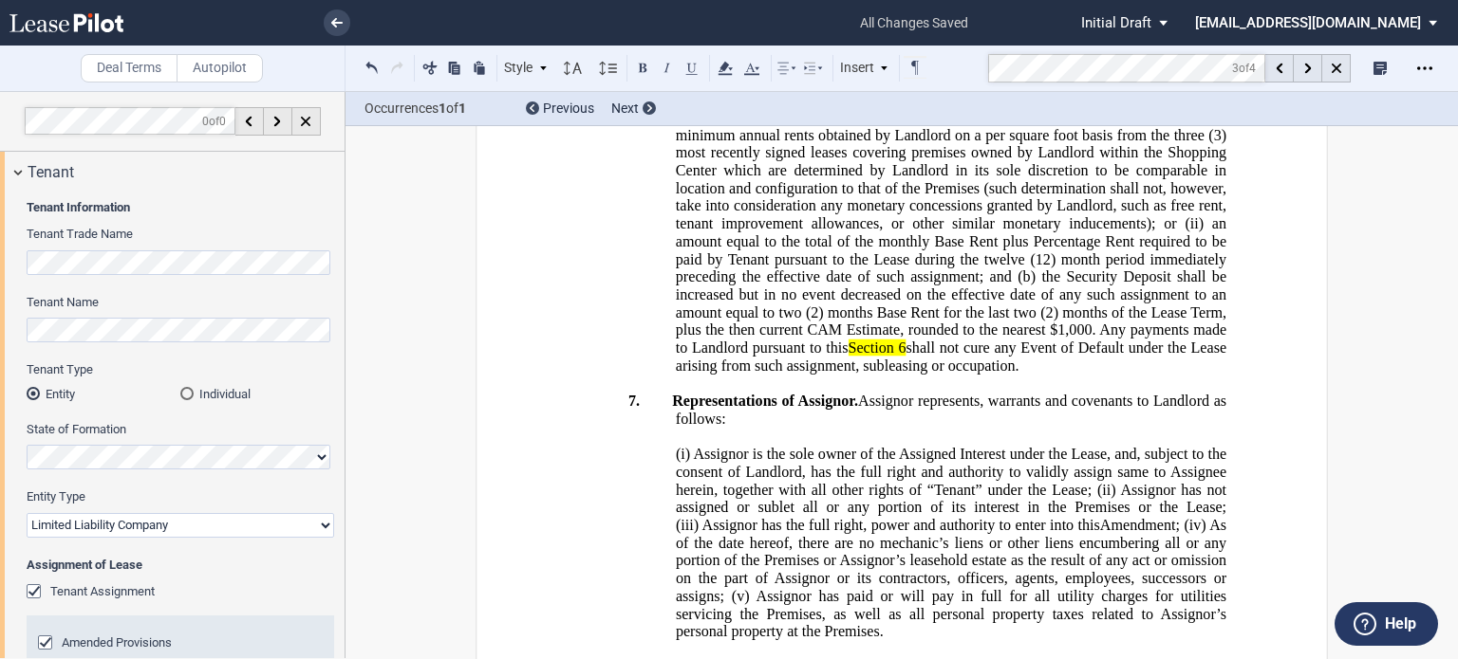
scroll to position [2501, 0]
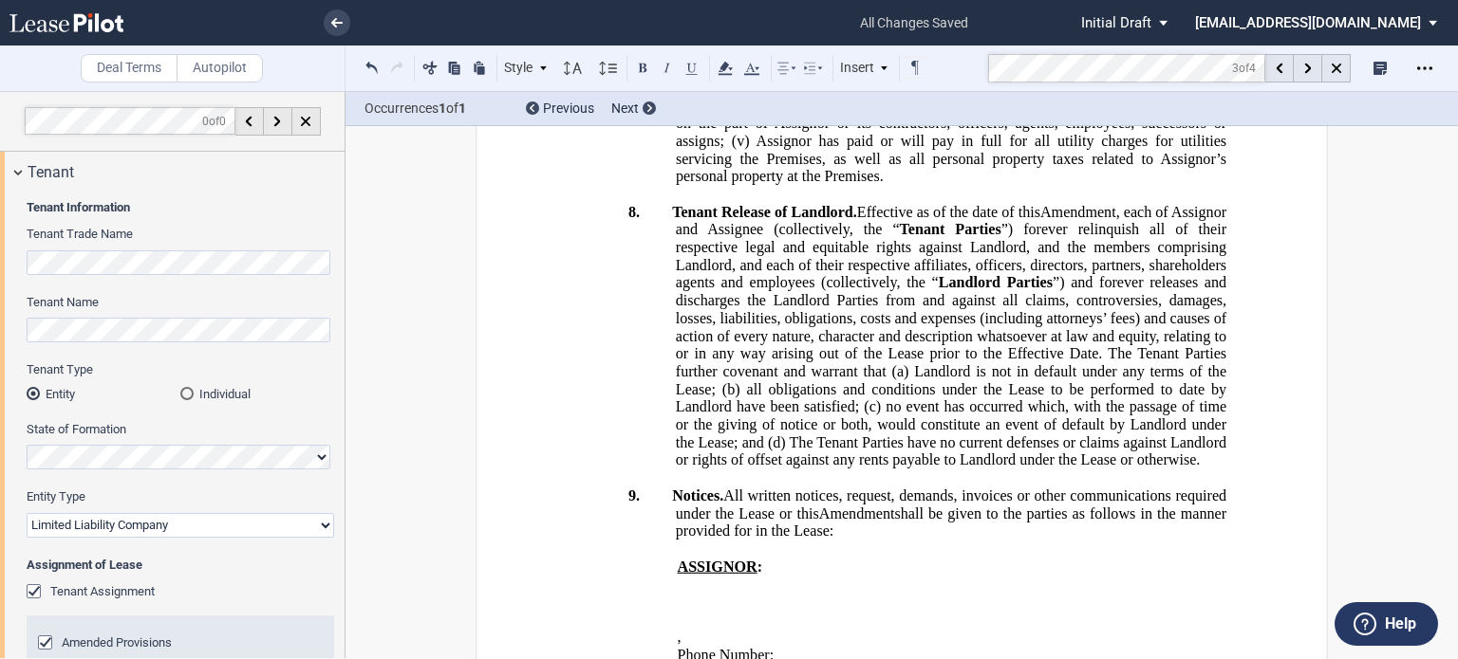
scroll to position [2957, 0]
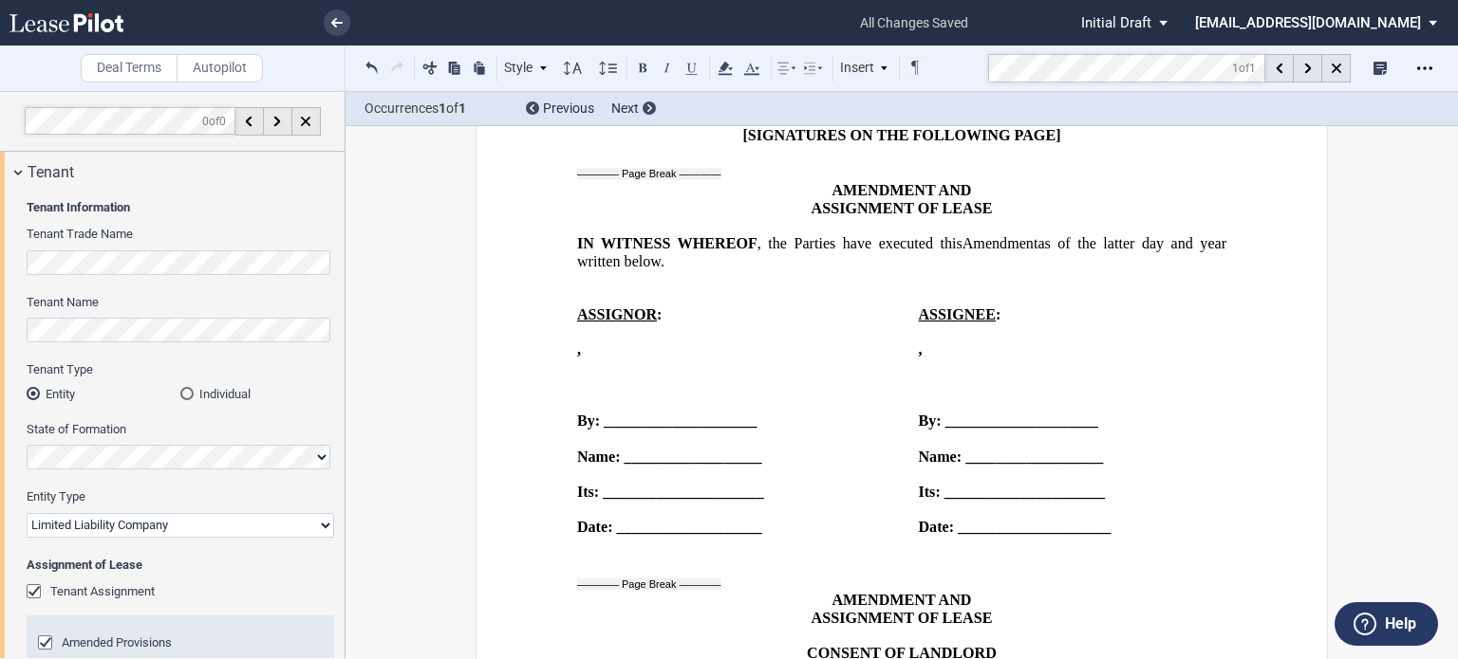
scroll to position [5310, 0]
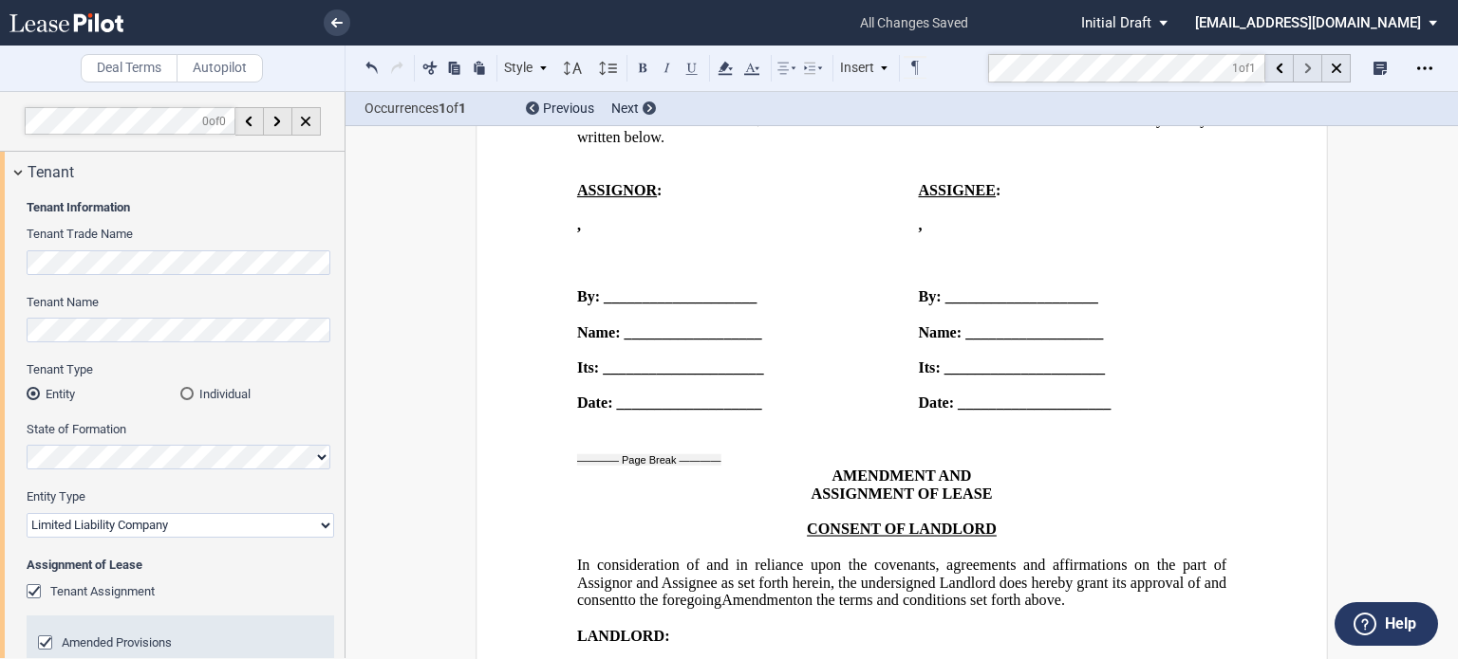
click at [1308, 65] on icon at bounding box center [1307, 69] width 7 height 10
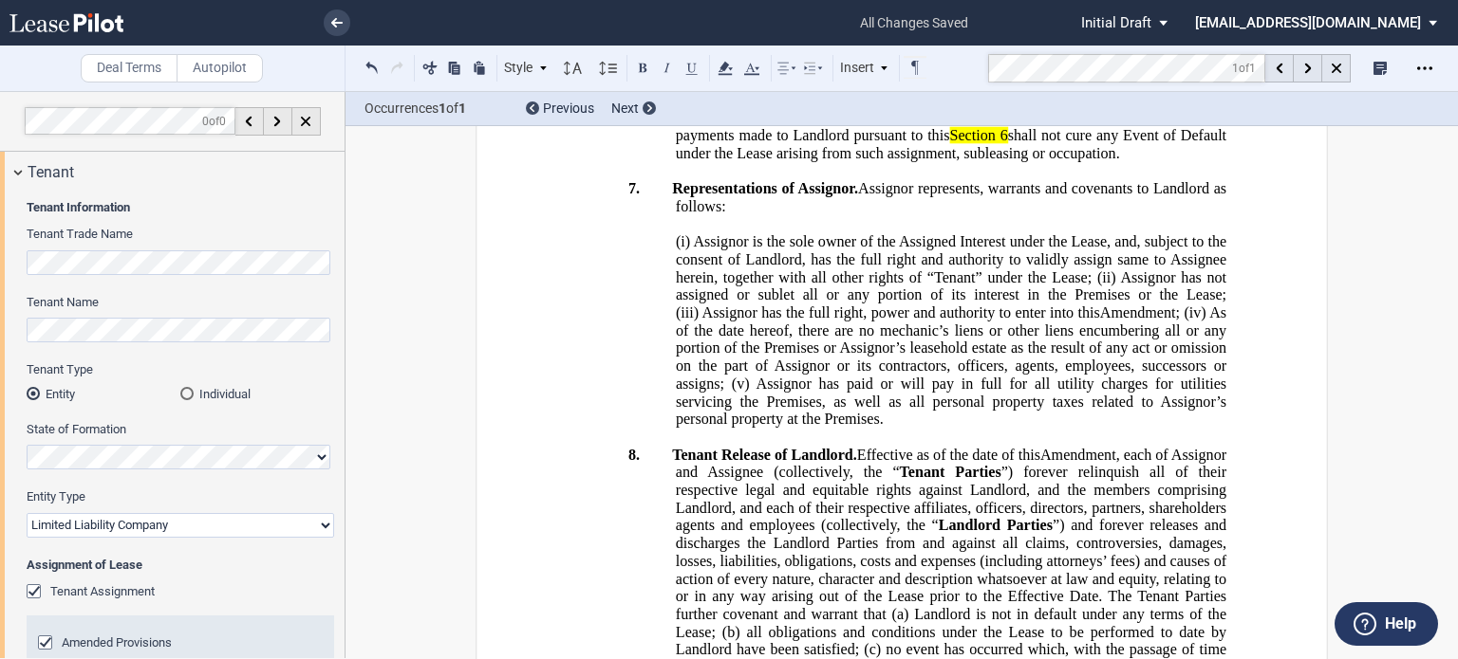
scroll to position [2608, 0]
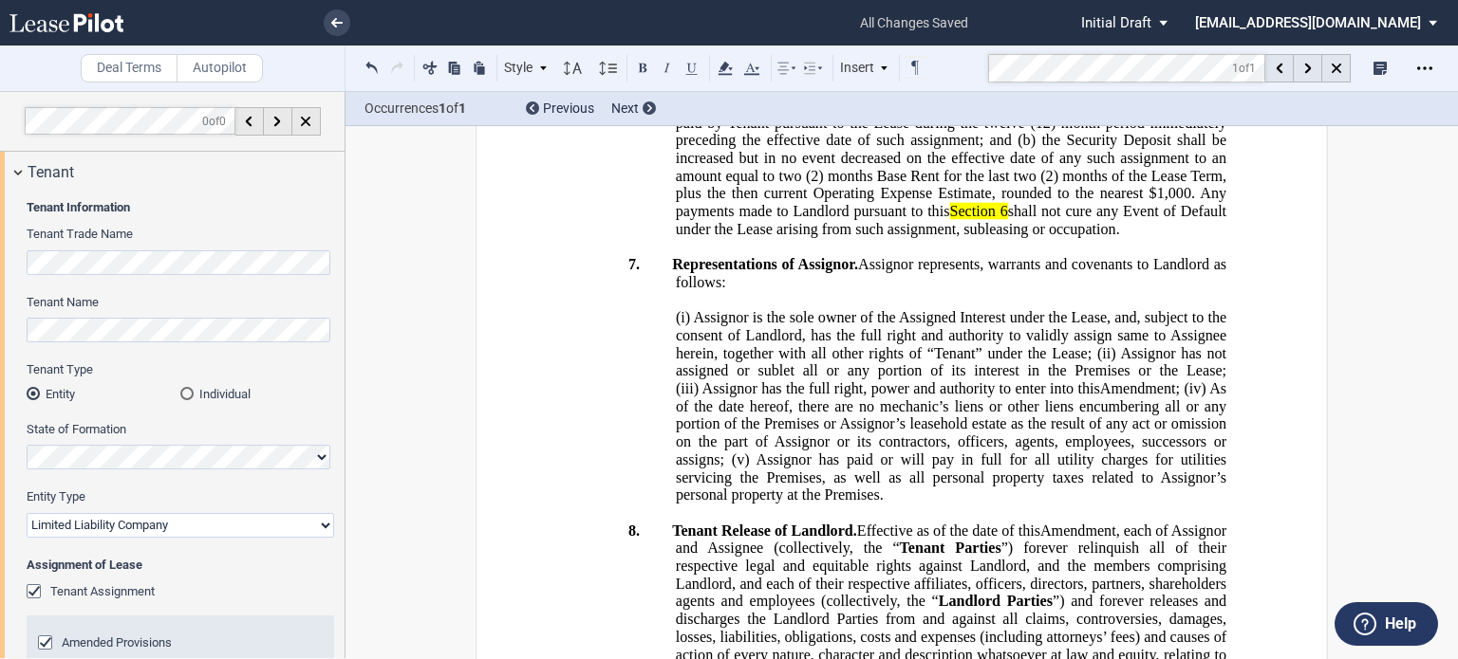
drag, startPoint x: 789, startPoint y: 372, endPoint x: 917, endPoint y: 372, distance: 128.1
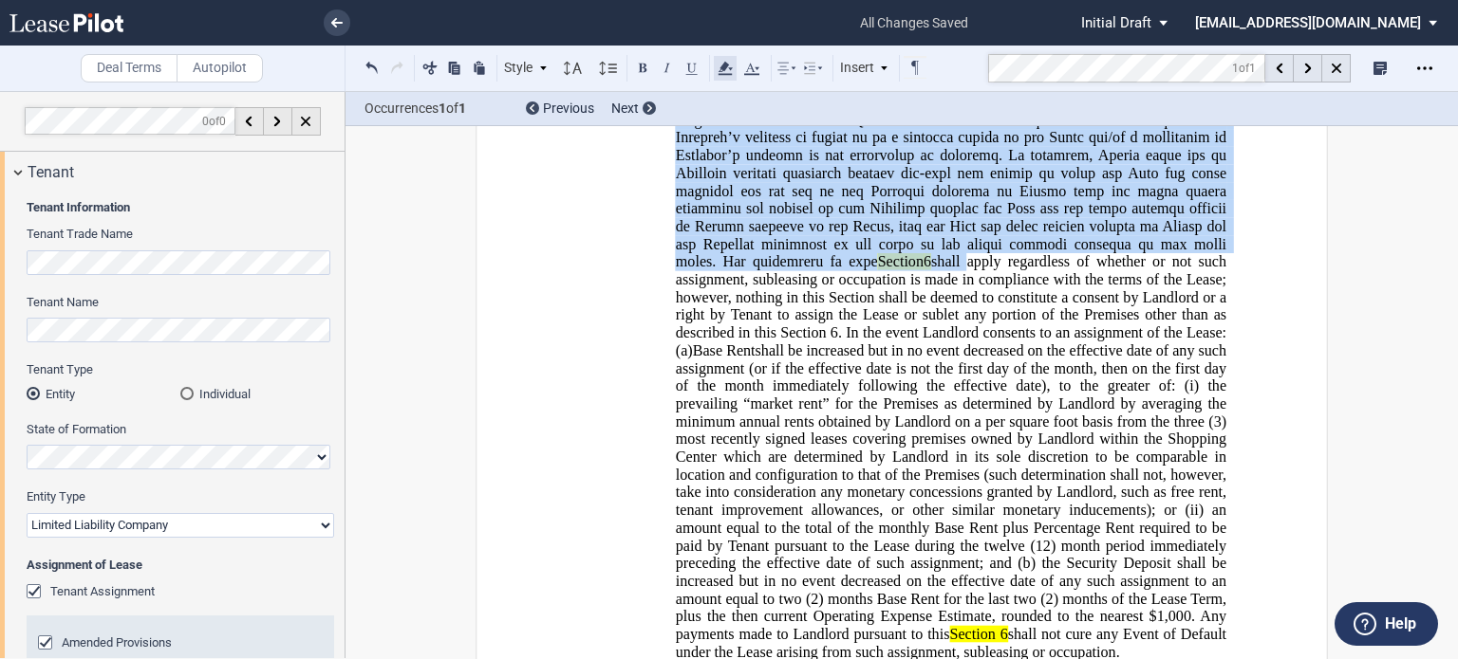
click at [726, 67] on use at bounding box center [724, 68] width 14 height 13
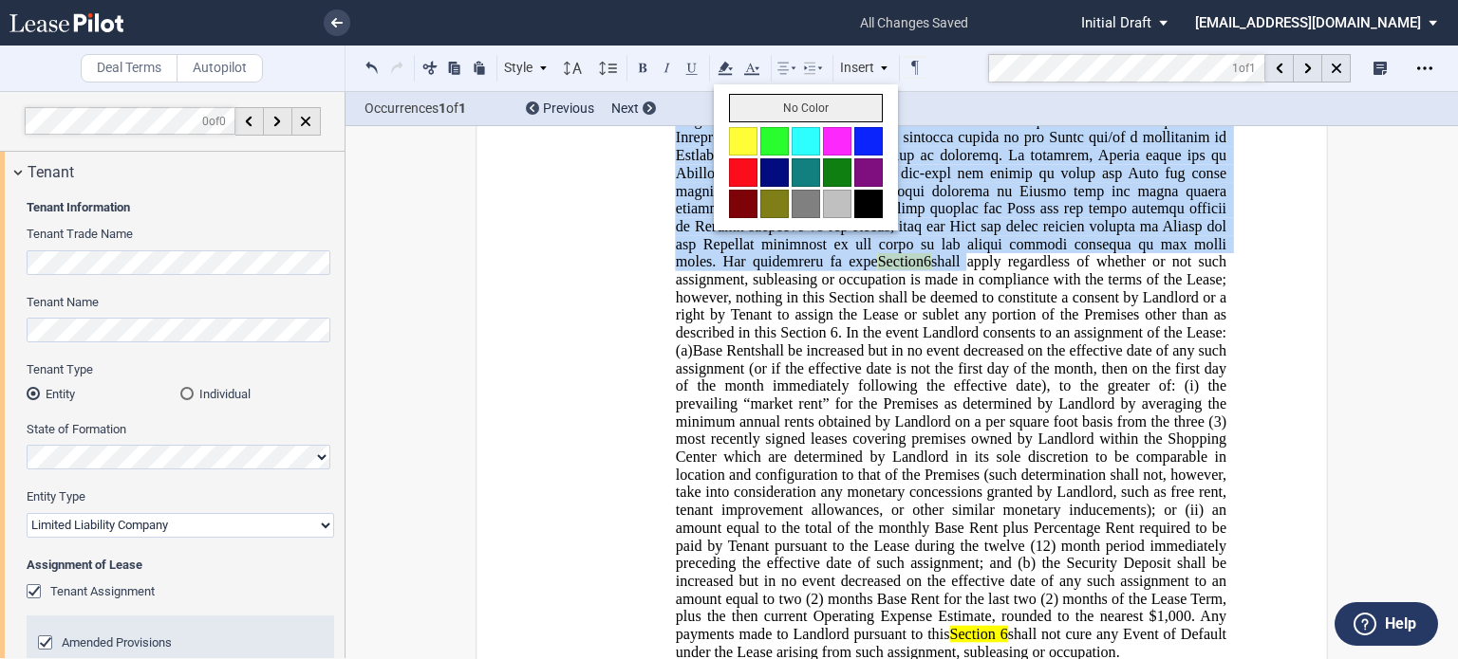
click at [817, 103] on button "No Color" at bounding box center [806, 108] width 154 height 28
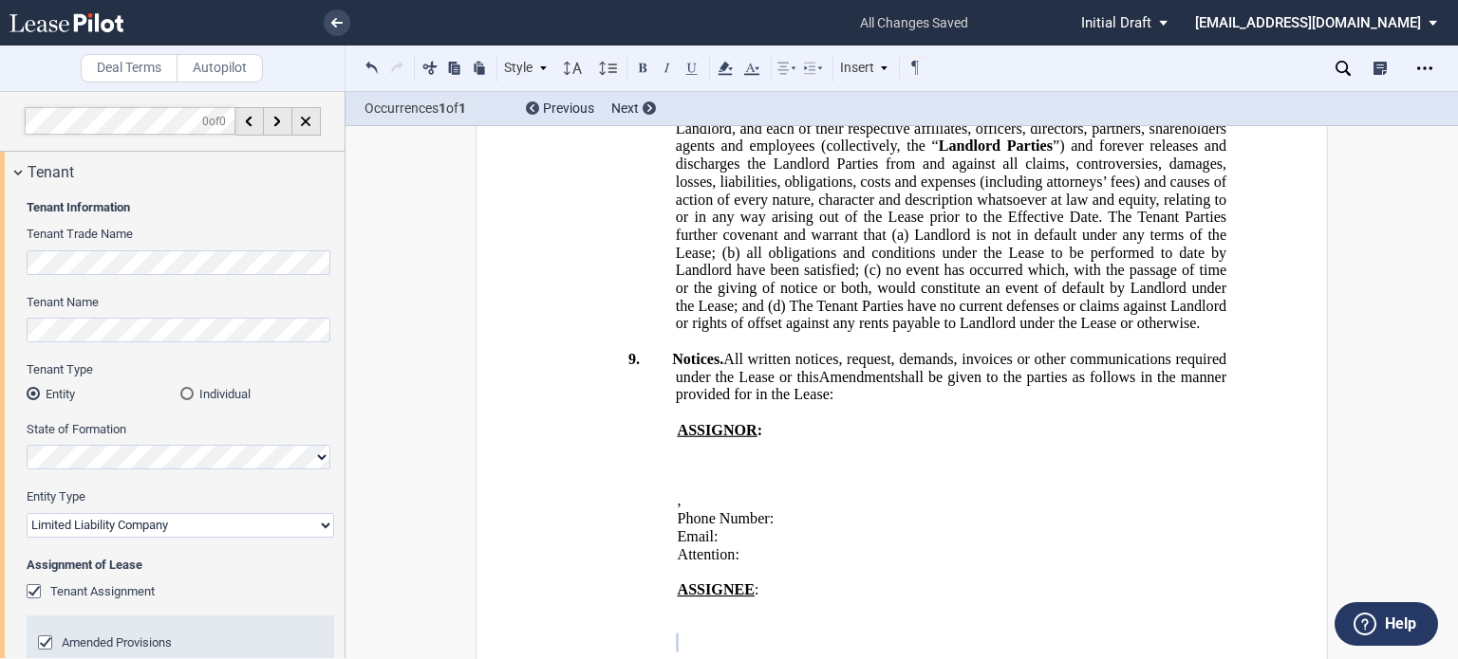
scroll to position [3138, 0]
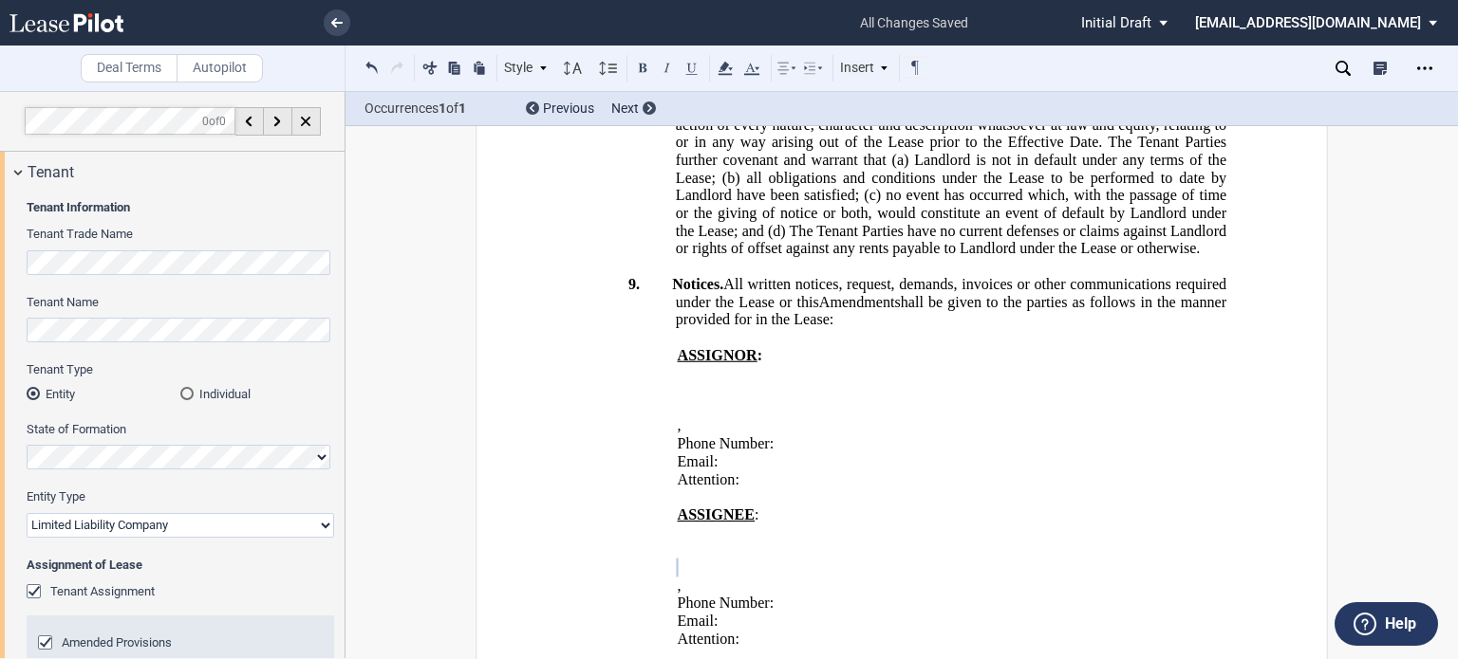
drag, startPoint x: 894, startPoint y: 299, endPoint x: 995, endPoint y: 296, distance: 101.6
click at [719, 68] on icon at bounding box center [725, 68] width 23 height 23
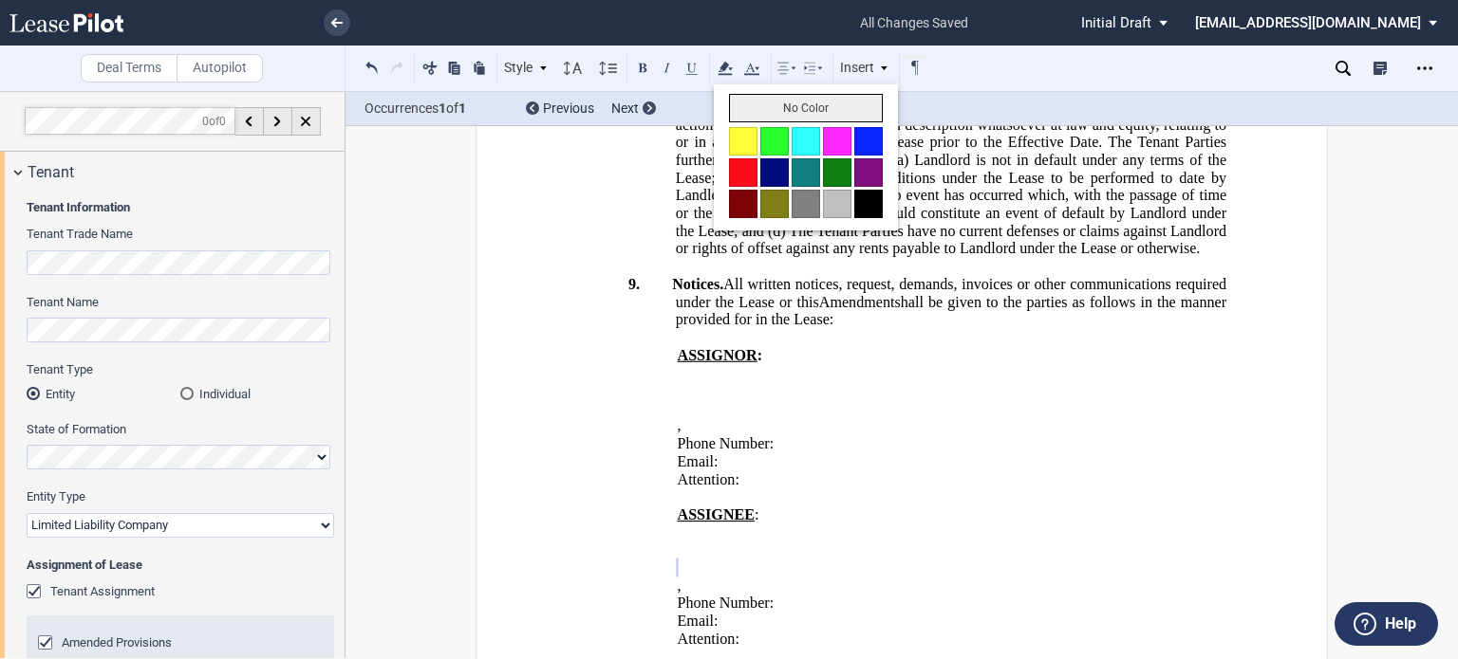
click at [789, 108] on button "No Color" at bounding box center [806, 108] width 154 height 28
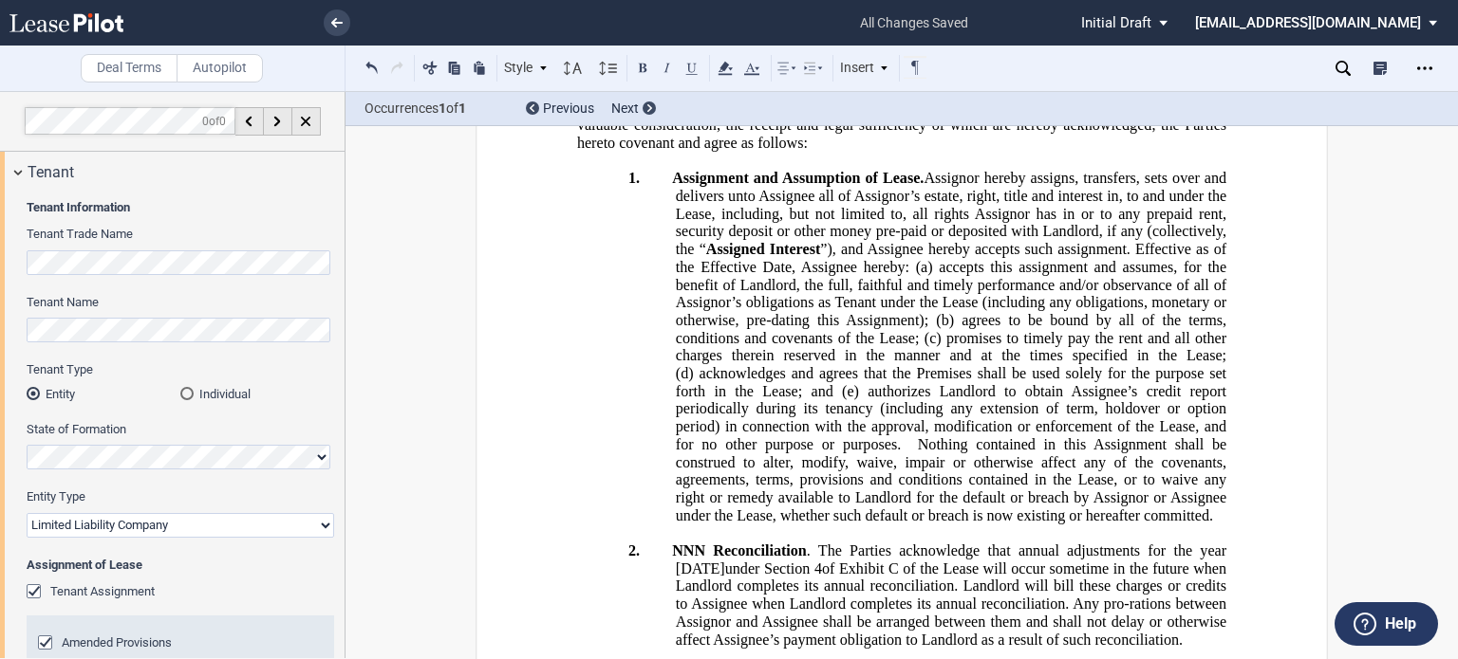
scroll to position [121, 0]
